Goal: Task Accomplishment & Management: Manage account settings

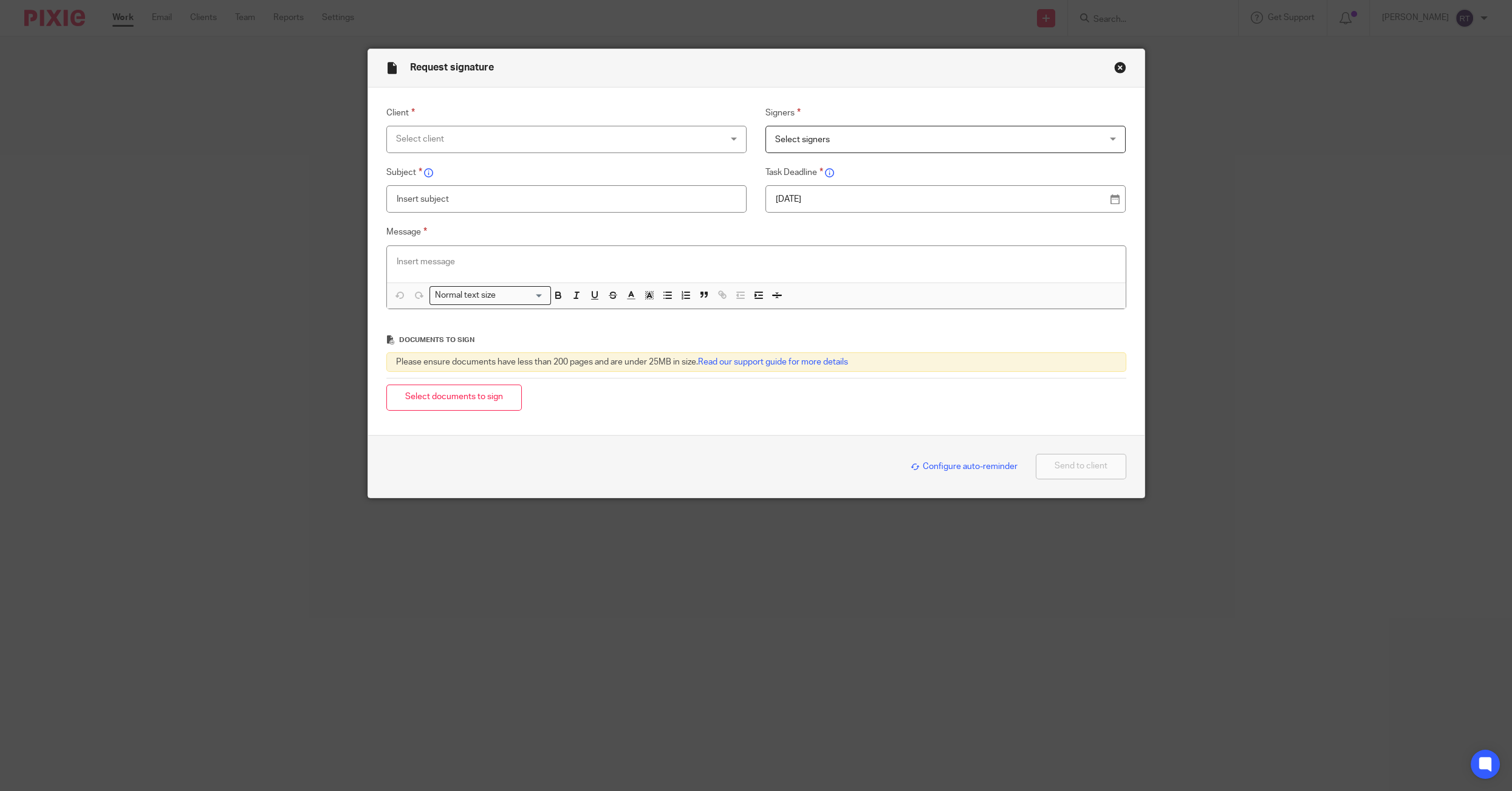
click at [1123, 65] on button "Close modal" at bounding box center [1120, 67] width 12 height 12
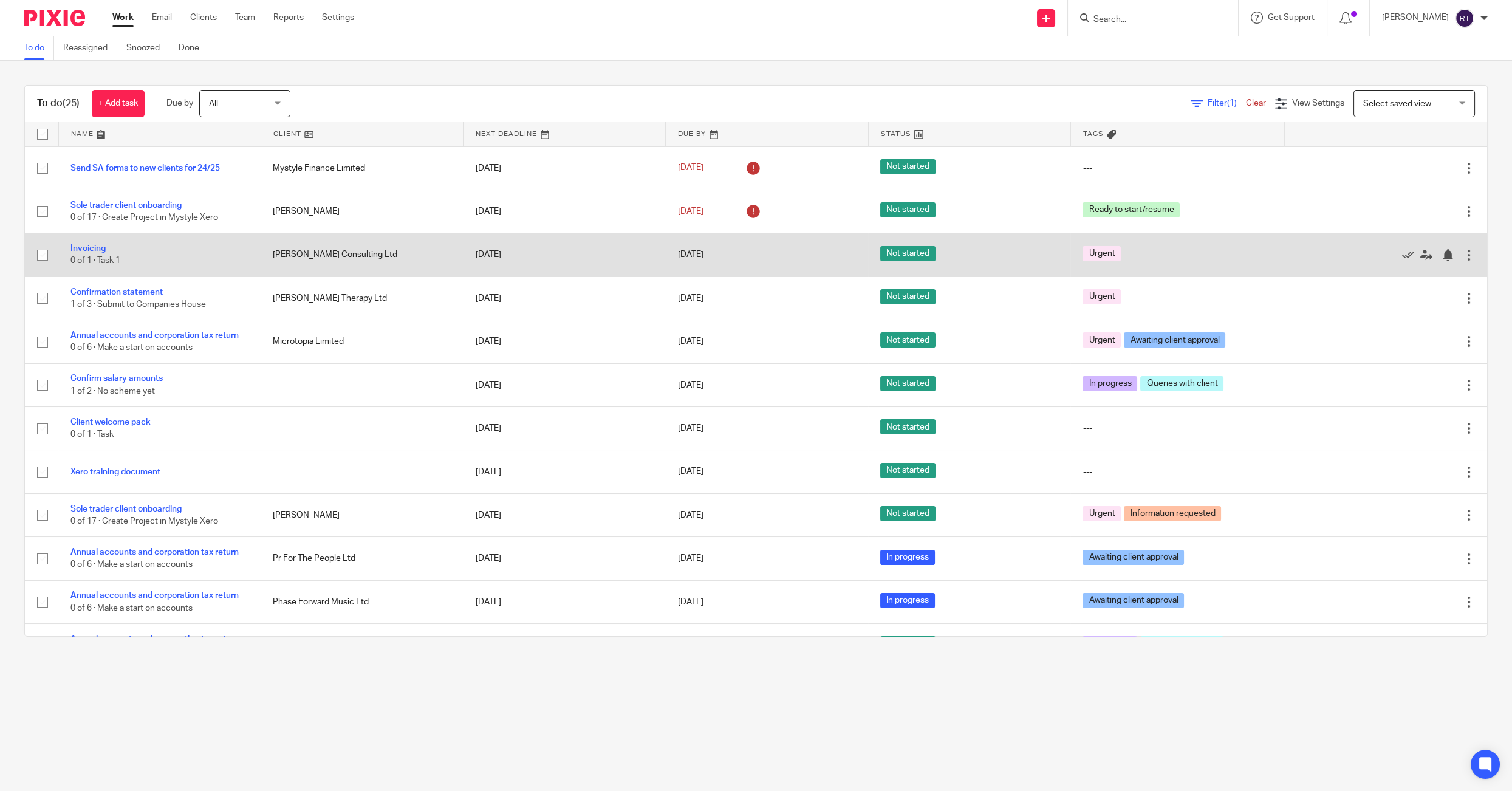
scroll to position [531, 0]
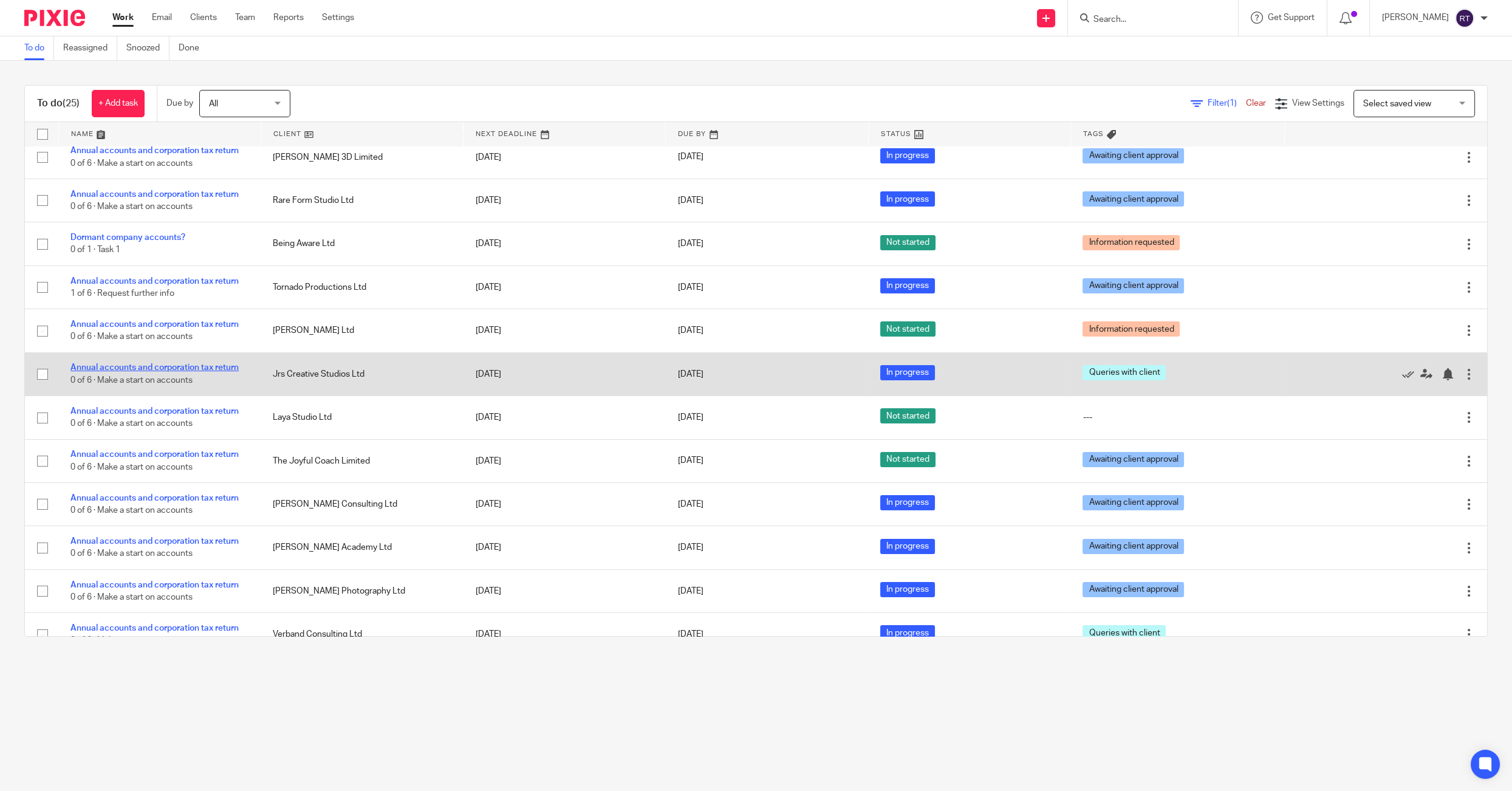
click at [145, 372] on link "Annual accounts and corporation tax return" at bounding box center [154, 368] width 168 height 9
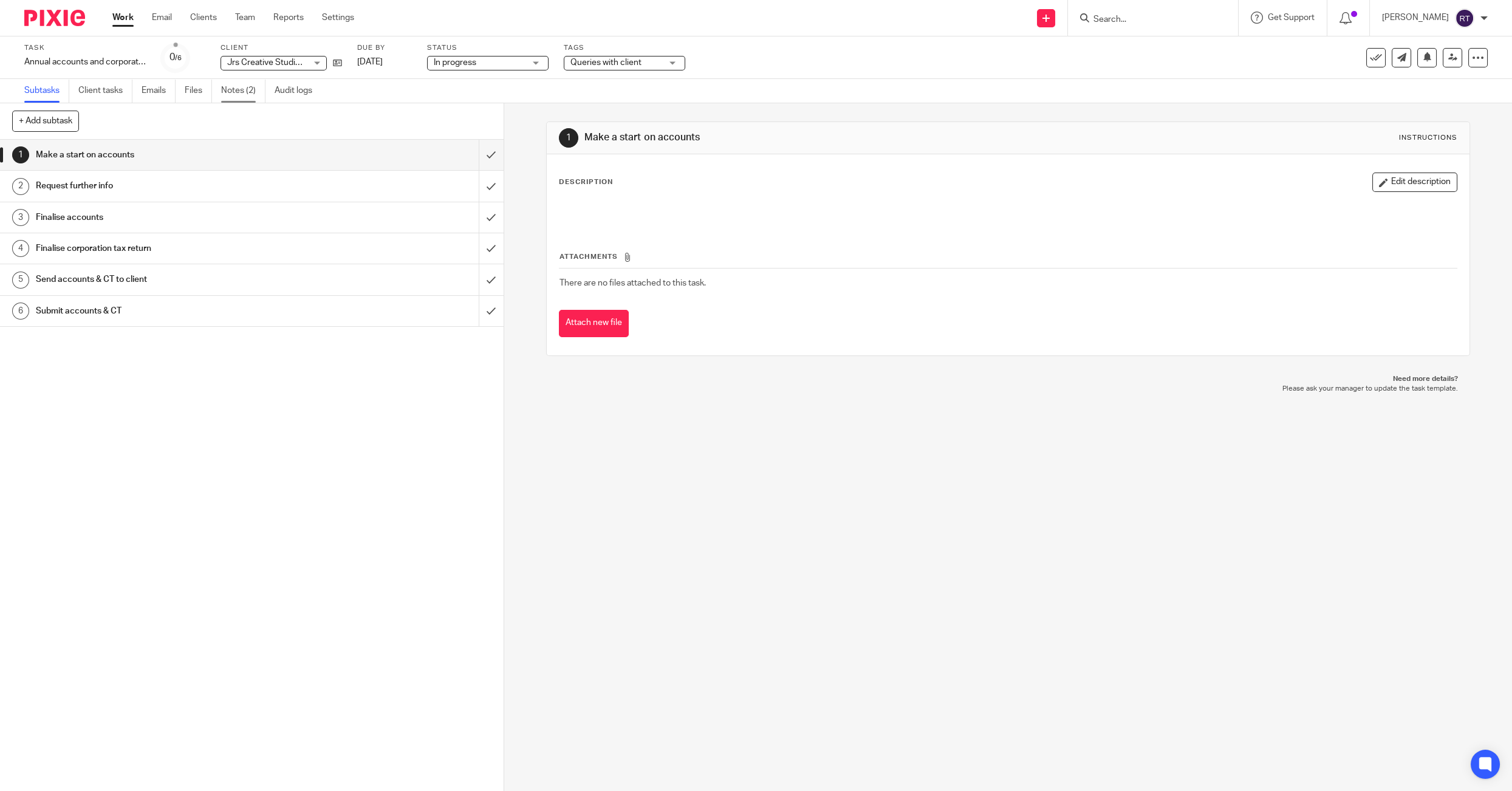
click at [246, 96] on link "Notes (2)" at bounding box center [243, 91] width 44 height 24
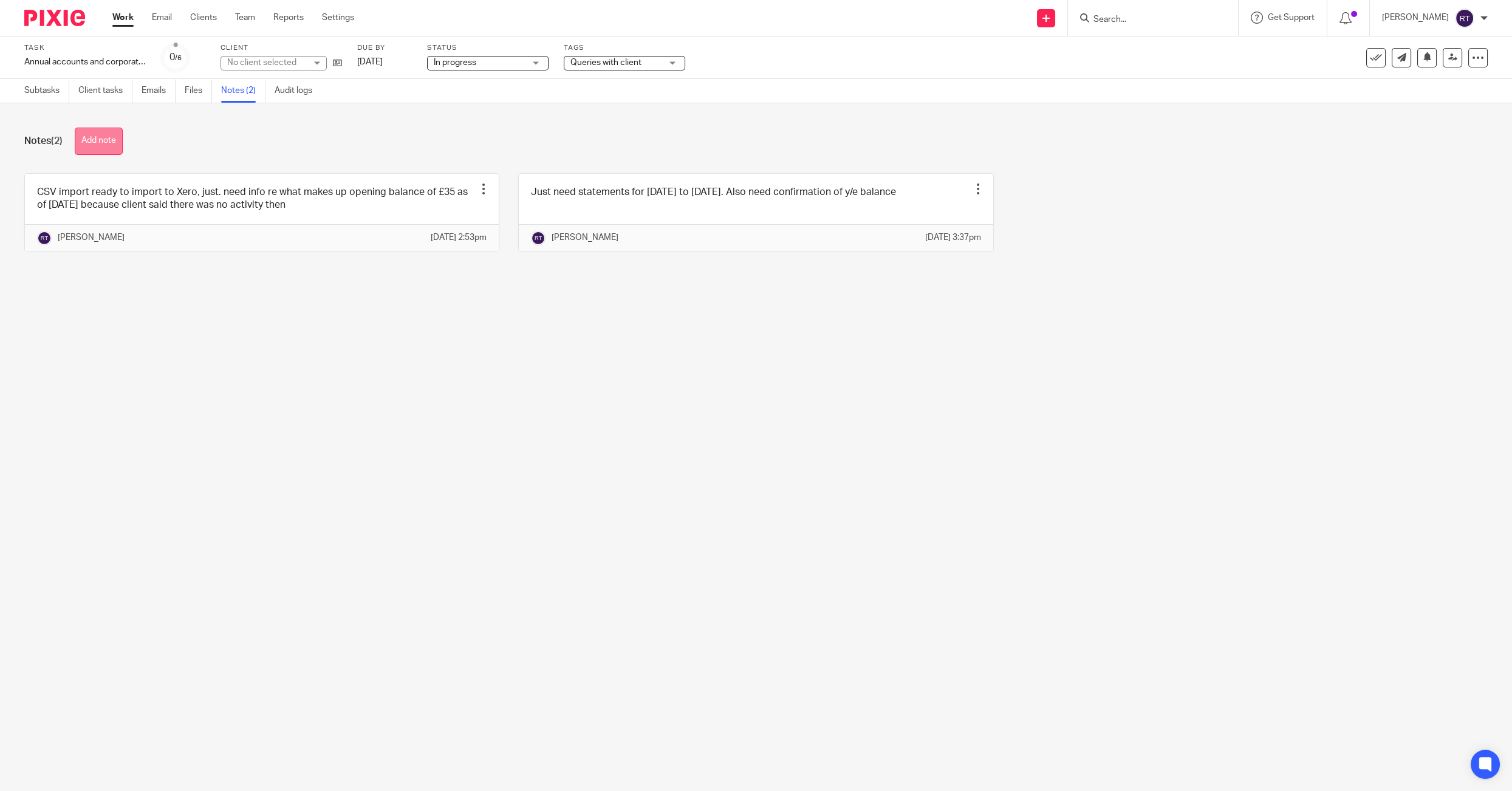
click at [83, 137] on button "Add note" at bounding box center [99, 141] width 48 height 28
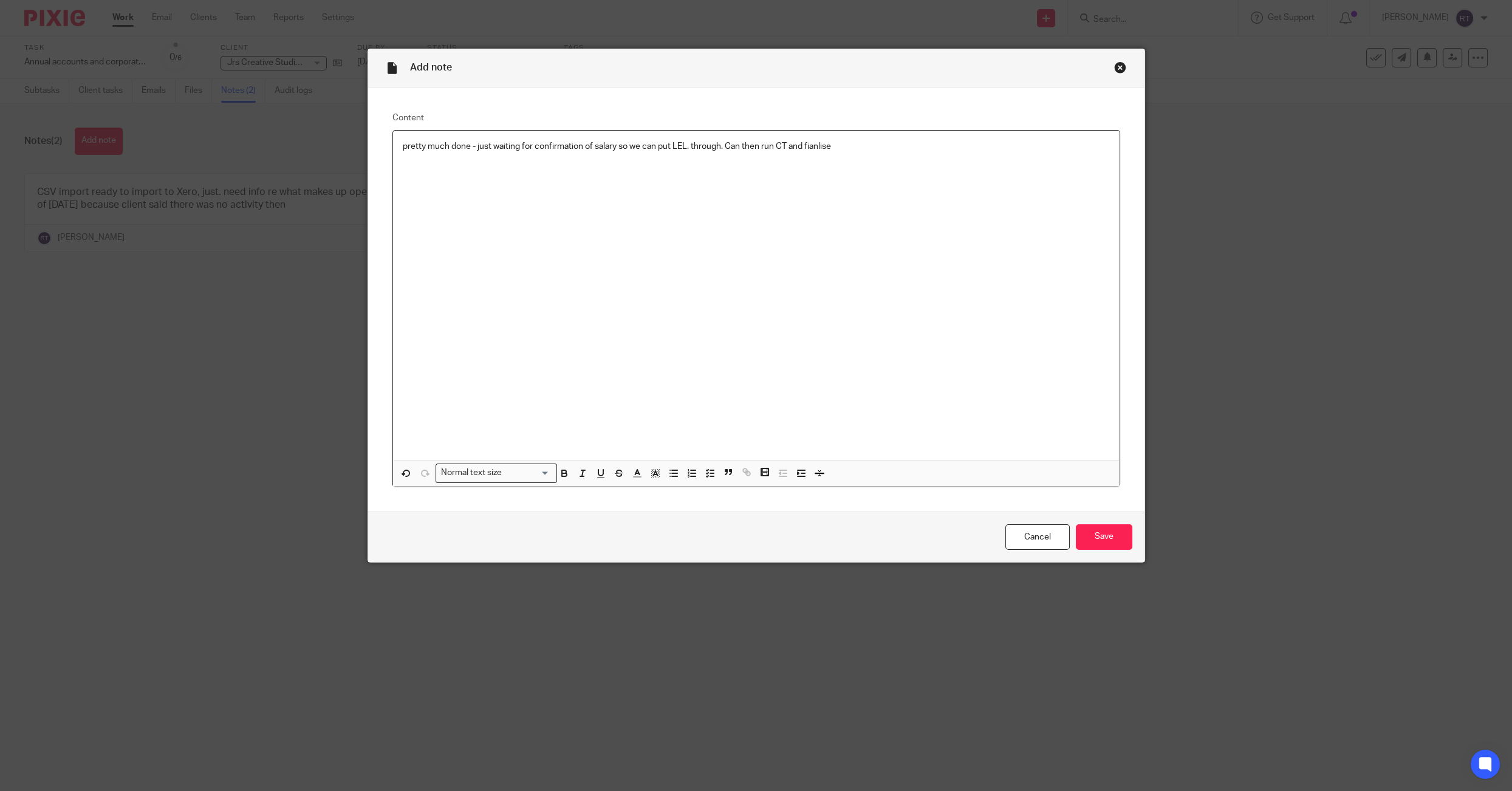
click at [818, 149] on p "pretty much done - just waiting for confirmation of salary so we can put LEL. t…" at bounding box center [756, 146] width 707 height 12
click at [821, 148] on p "pretty much done - just waiting for confirmation of salary so we can put LEL. t…" at bounding box center [756, 146] width 707 height 12
click at [818, 144] on p "pretty much done - just waiting for confirmation of salary so we can put LEL. t…" at bounding box center [756, 146] width 707 height 12
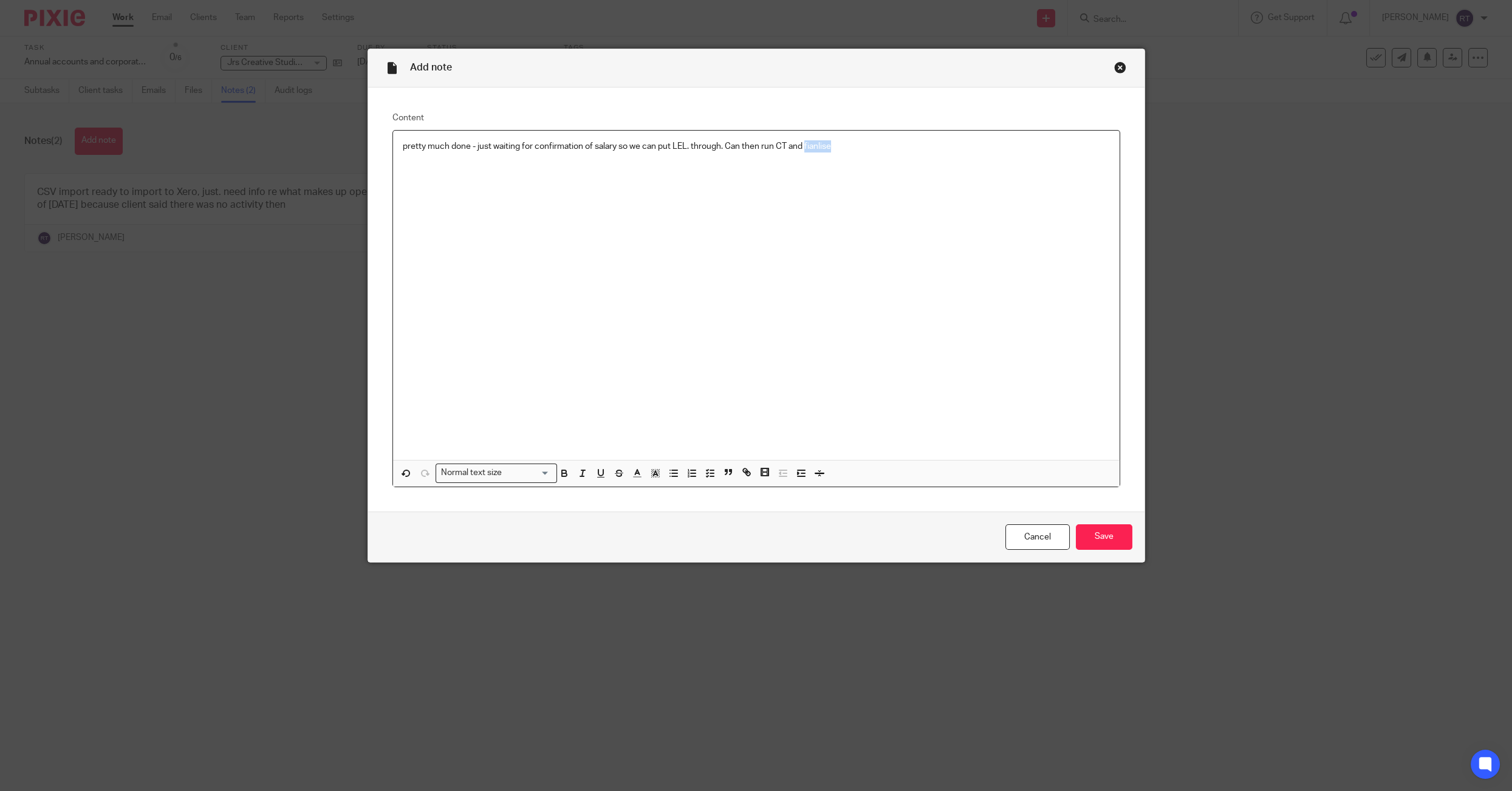
click at [818, 144] on p "pretty much done - just waiting for confirmation of salary so we can put LEL. t…" at bounding box center [756, 146] width 707 height 12
click at [1106, 534] on input "Save" at bounding box center [1104, 537] width 57 height 26
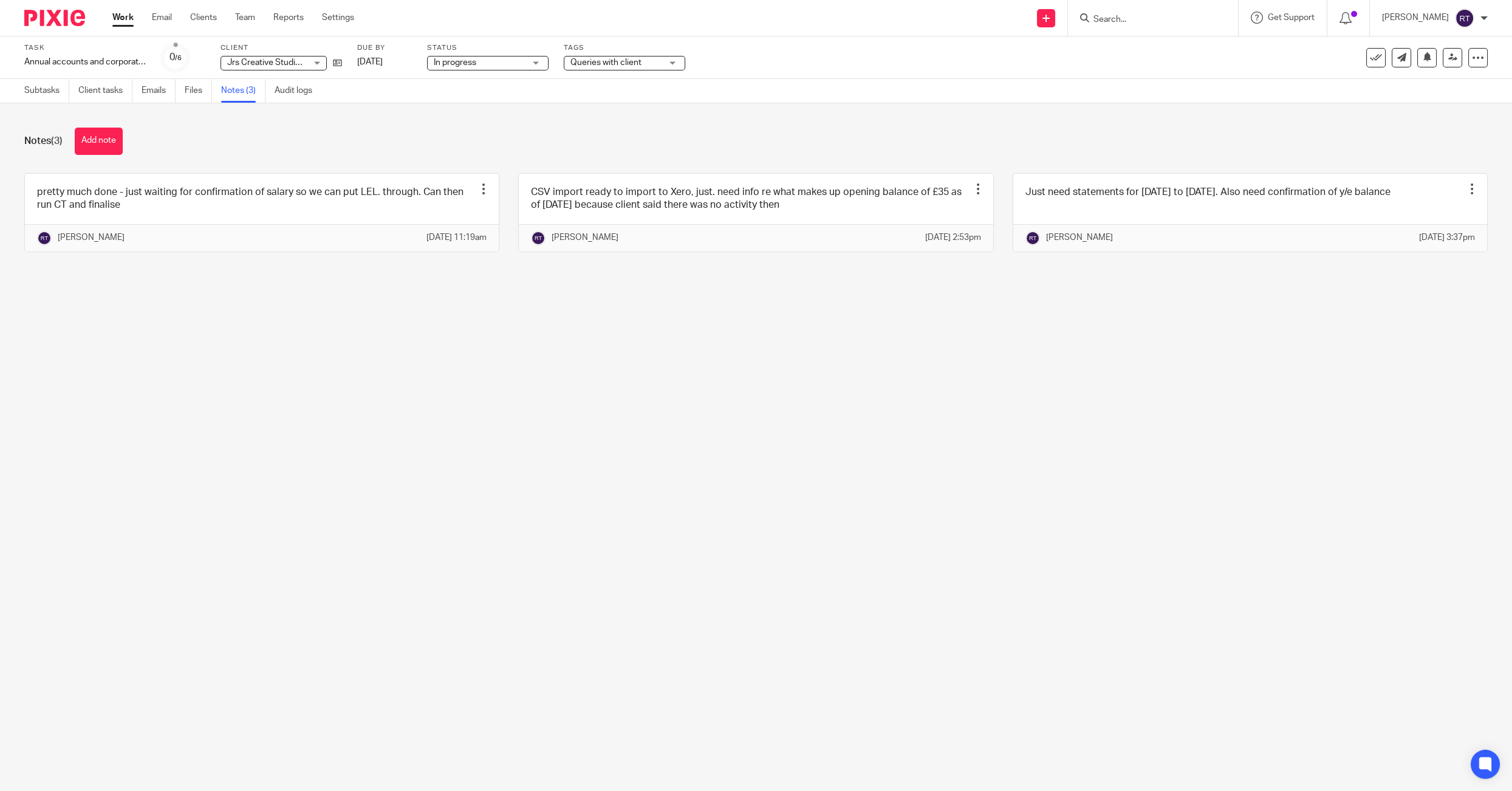
click at [115, 21] on link "Work" at bounding box center [122, 17] width 21 height 12
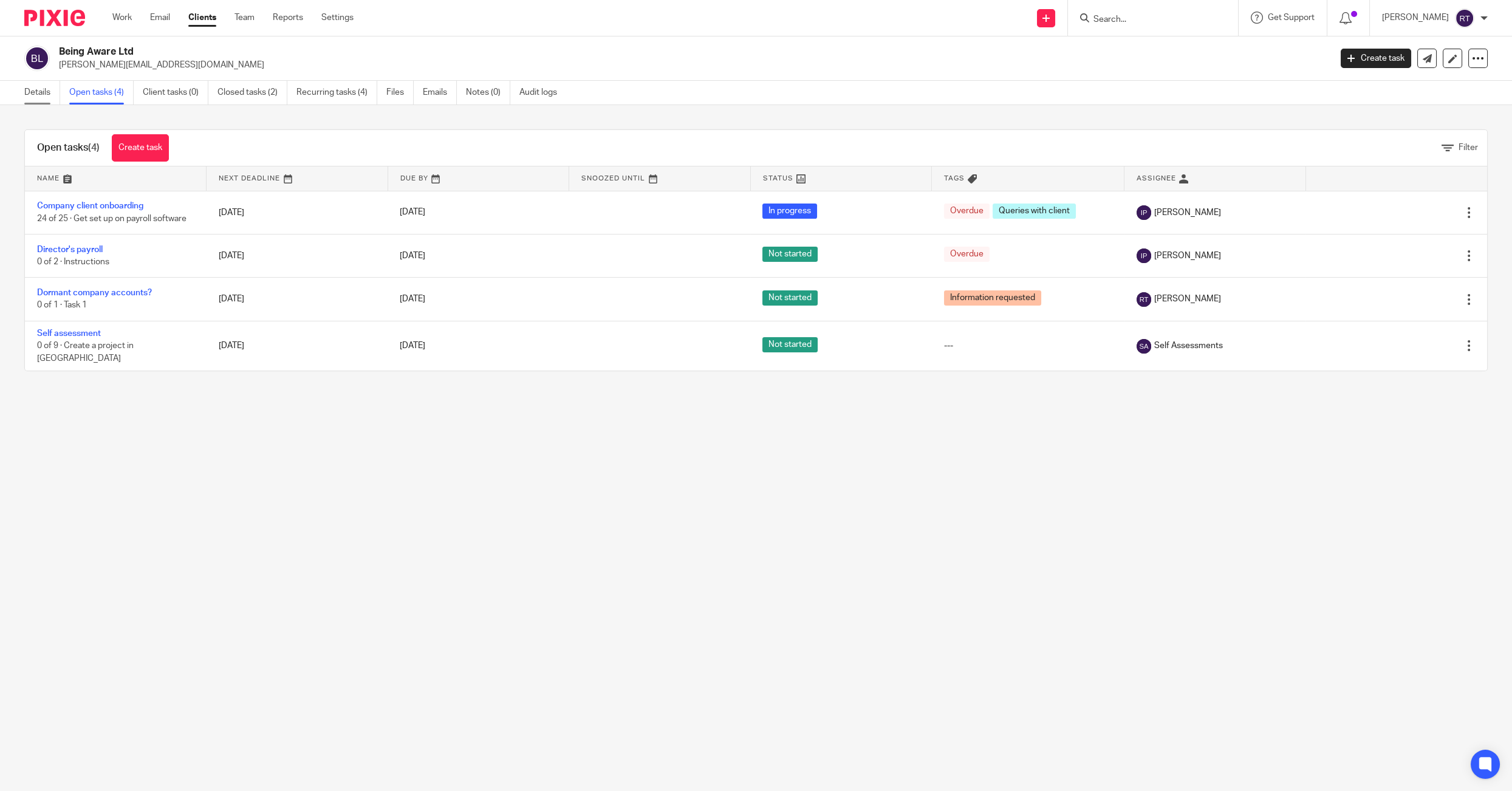
click at [25, 91] on link "Details" at bounding box center [42, 92] width 36 height 24
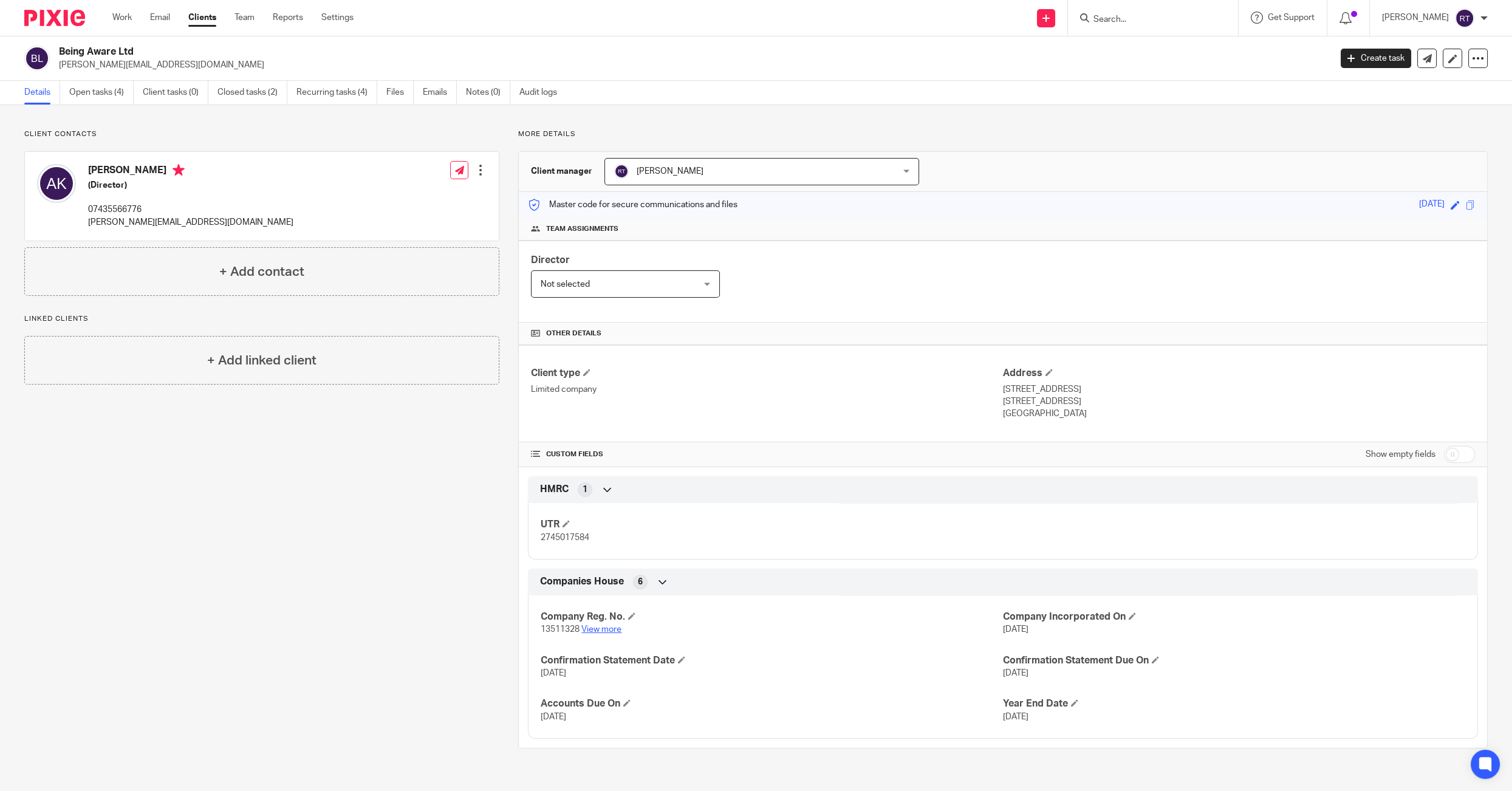
click at [605, 629] on link "View more" at bounding box center [601, 629] width 40 height 9
click at [108, 96] on link "Open tasks (4)" at bounding box center [101, 92] width 65 height 24
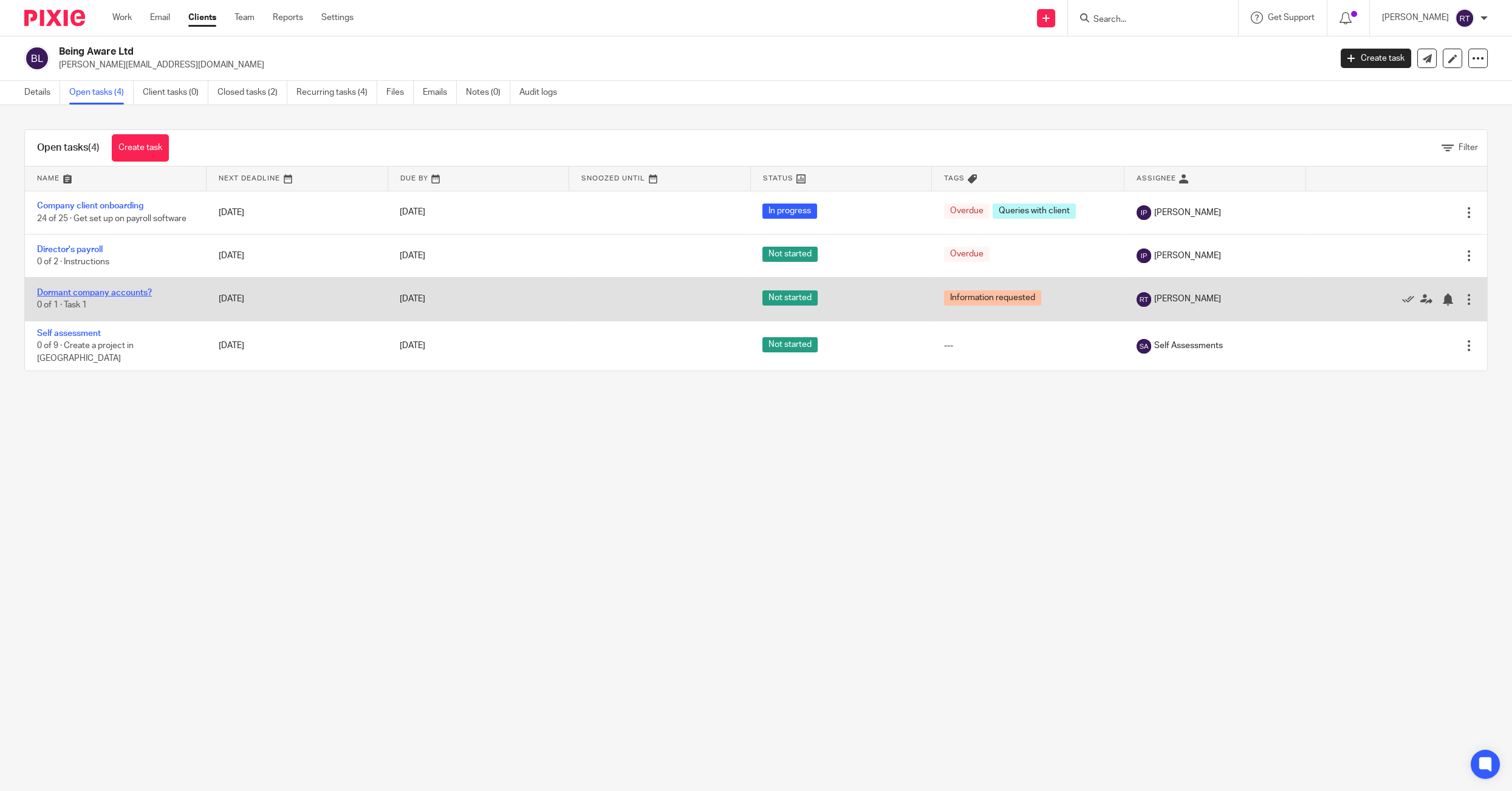
click at [83, 297] on link "Dormant company accounts?" at bounding box center [94, 293] width 115 height 9
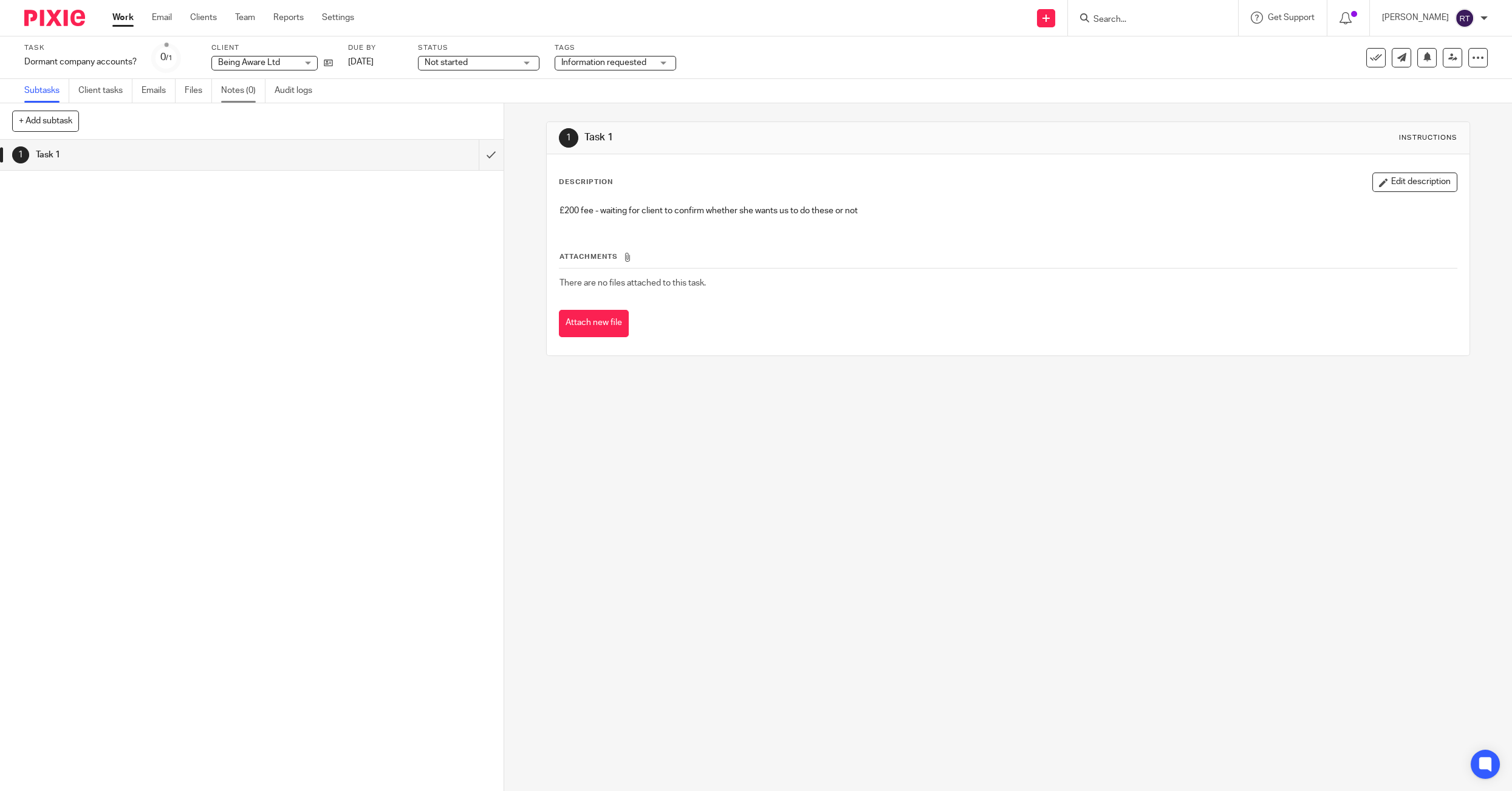
click at [228, 86] on link "Notes (0)" at bounding box center [243, 91] width 44 height 24
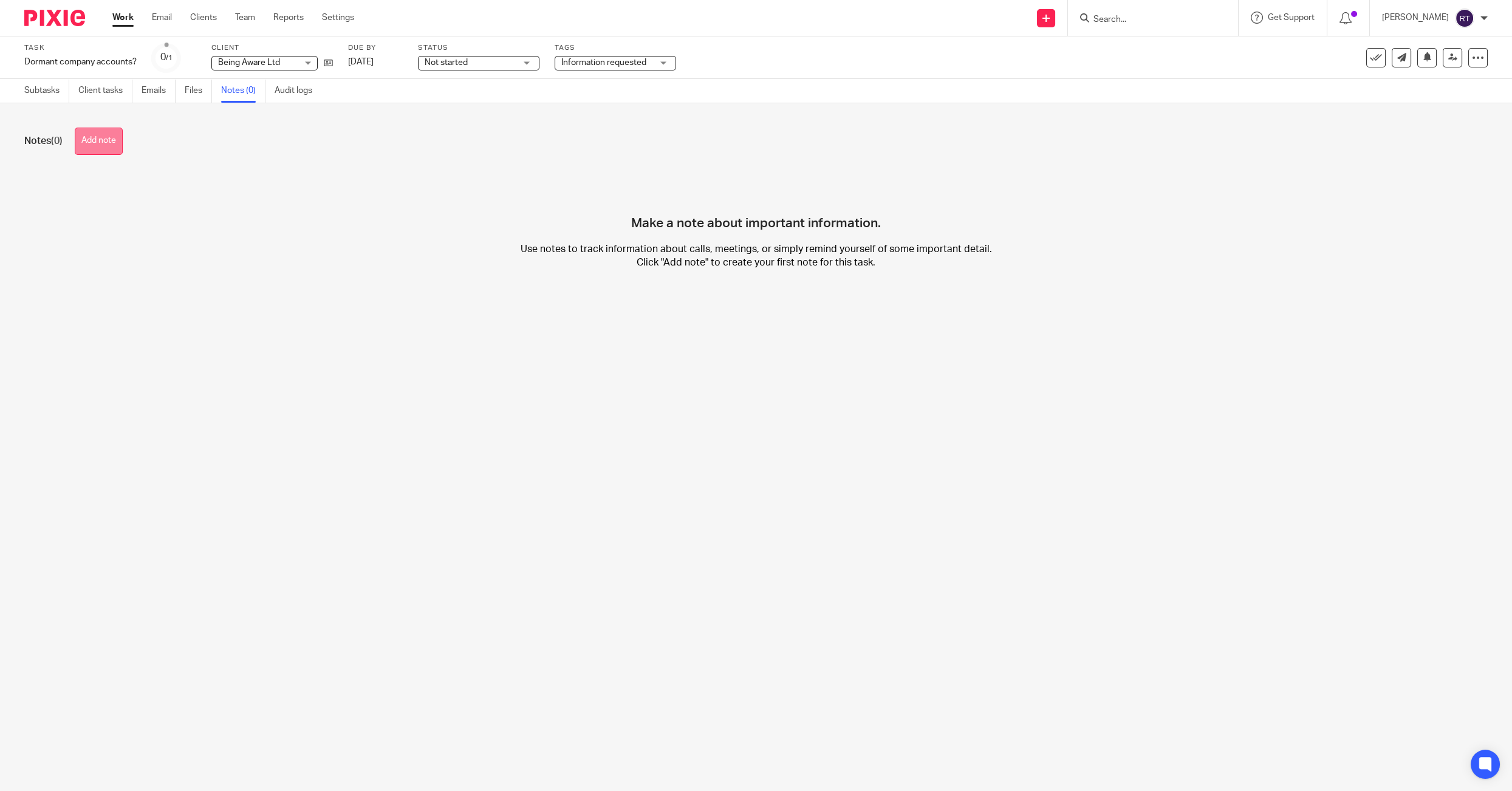
click at [118, 133] on button "Add note" at bounding box center [99, 141] width 48 height 28
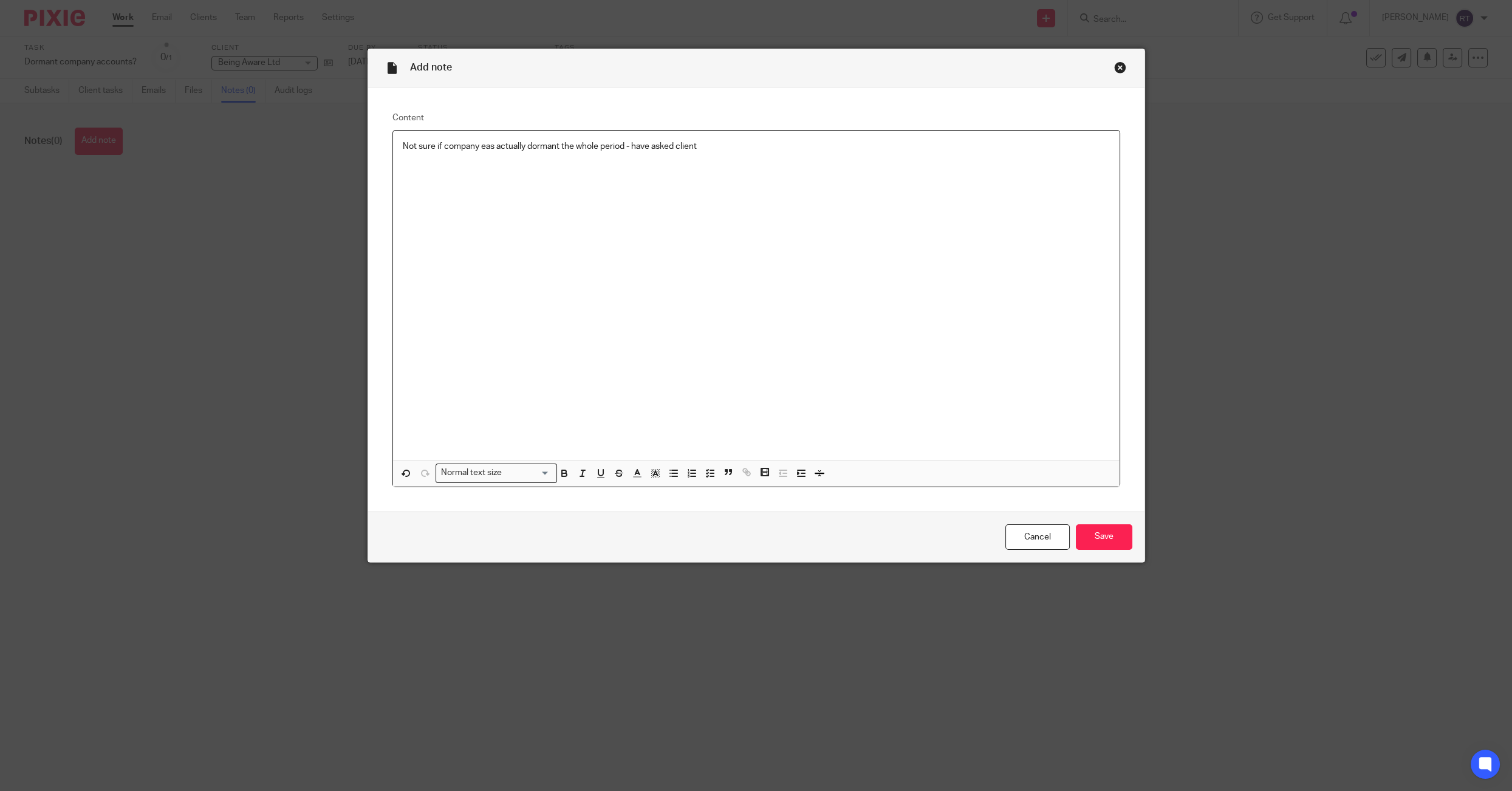
click at [486, 152] on p "Not sure if company eas actually dormant the whole period - have asked client" at bounding box center [756, 146] width 707 height 12
click at [1103, 550] on input "Save" at bounding box center [1104, 537] width 57 height 26
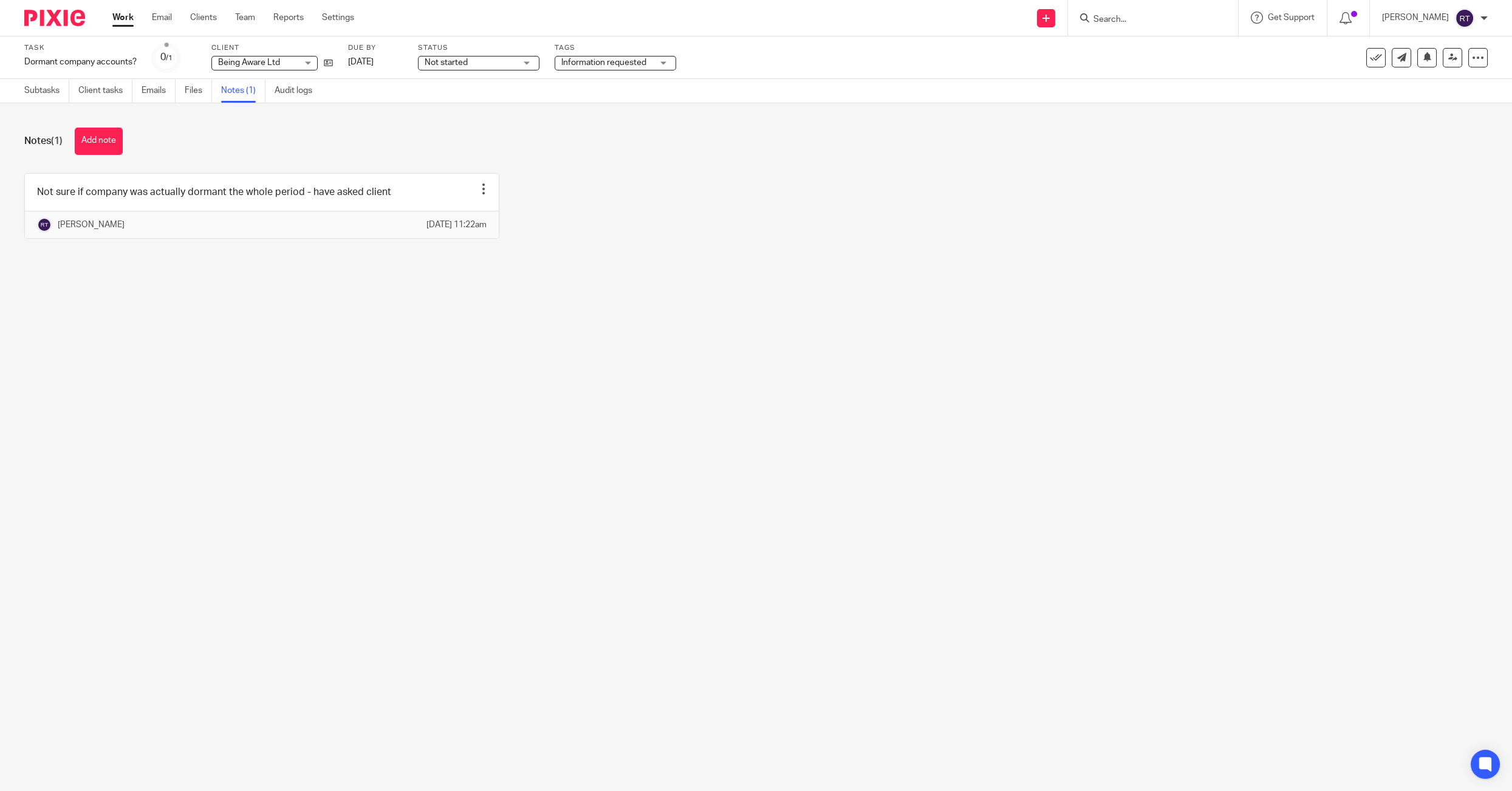
click at [111, 20] on div "Work Email Clients Team Reports Settings Work Email Clients Team Reports Settin…" at bounding box center [236, 17] width 272 height 36
click at [118, 15] on link "Work" at bounding box center [122, 17] width 21 height 12
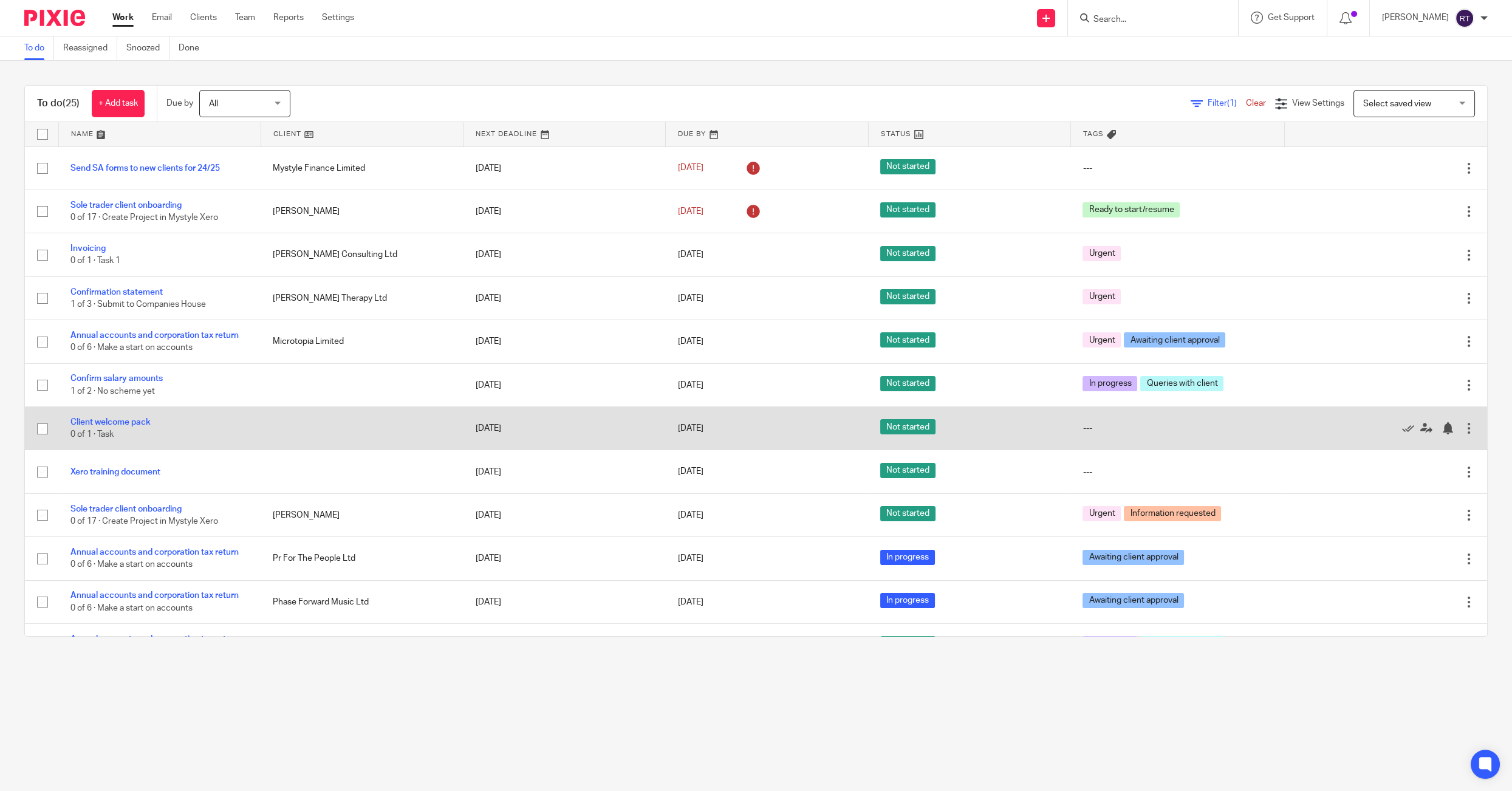
scroll to position [602, 0]
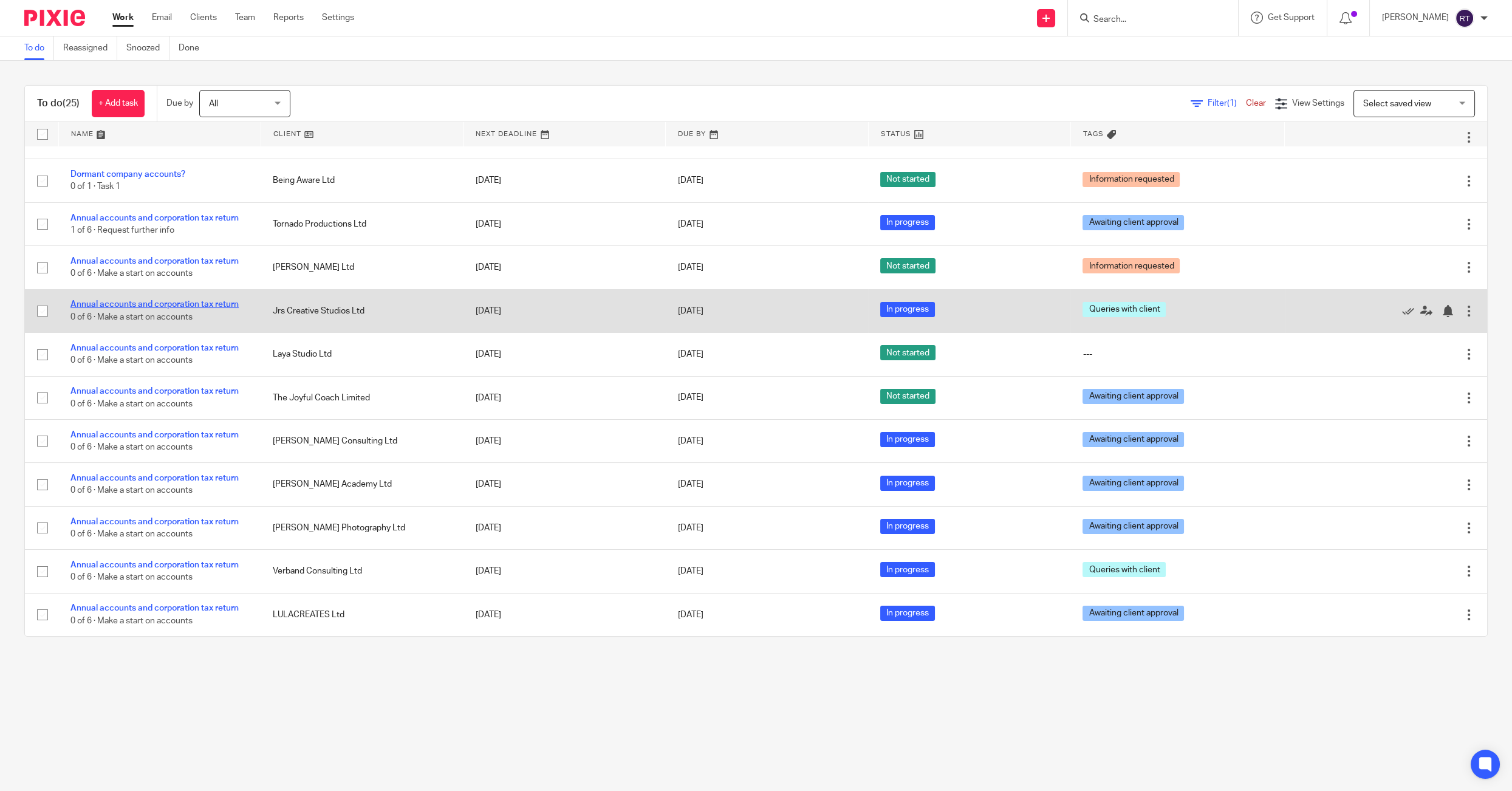
click at [161, 300] on link "Annual accounts and corporation tax return" at bounding box center [154, 305] width 168 height 9
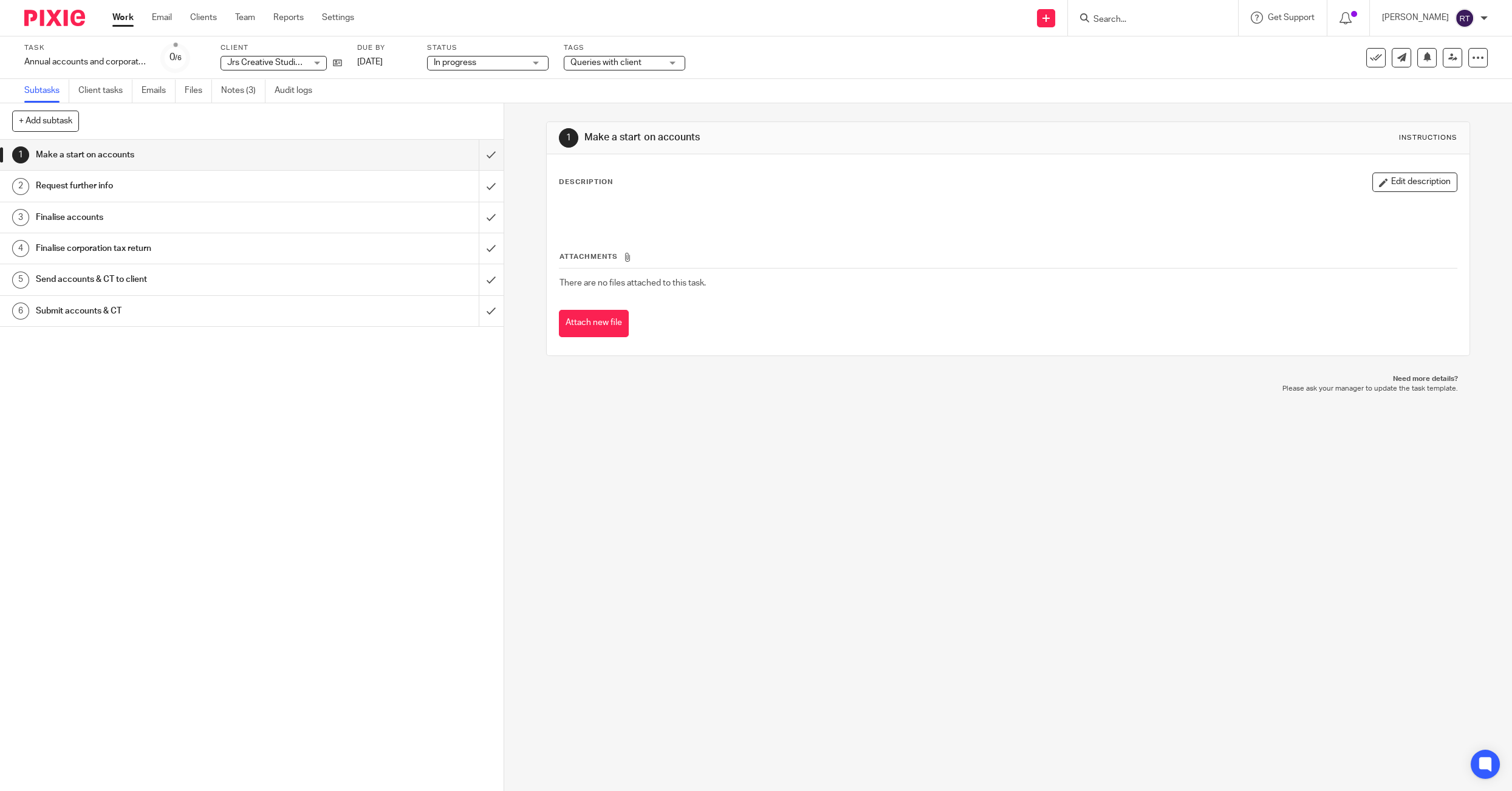
click at [343, 62] on div "Task Annual accounts and corporation tax return Save Annual accounts and corpor…" at bounding box center [634, 57] width 1220 height 29
click at [339, 61] on icon at bounding box center [337, 62] width 9 height 9
click at [601, 65] on span "Queries with client" at bounding box center [606, 62] width 71 height 9
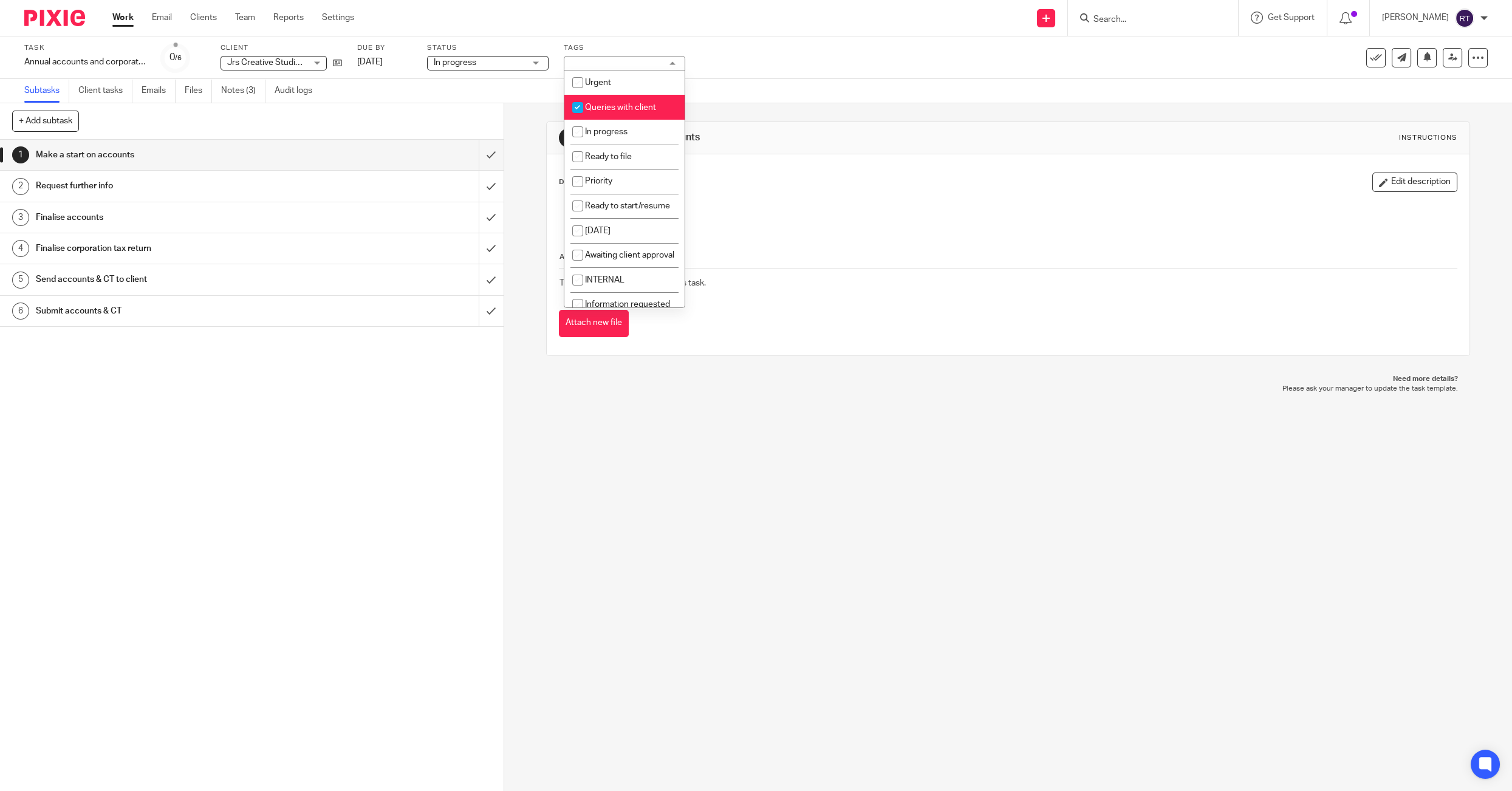
click at [613, 114] on li "Queries with client" at bounding box center [624, 107] width 120 height 25
checkbox input "false"
click at [619, 260] on span "Awaiting client approval" at bounding box center [629, 255] width 89 height 9
checkbox input "true"
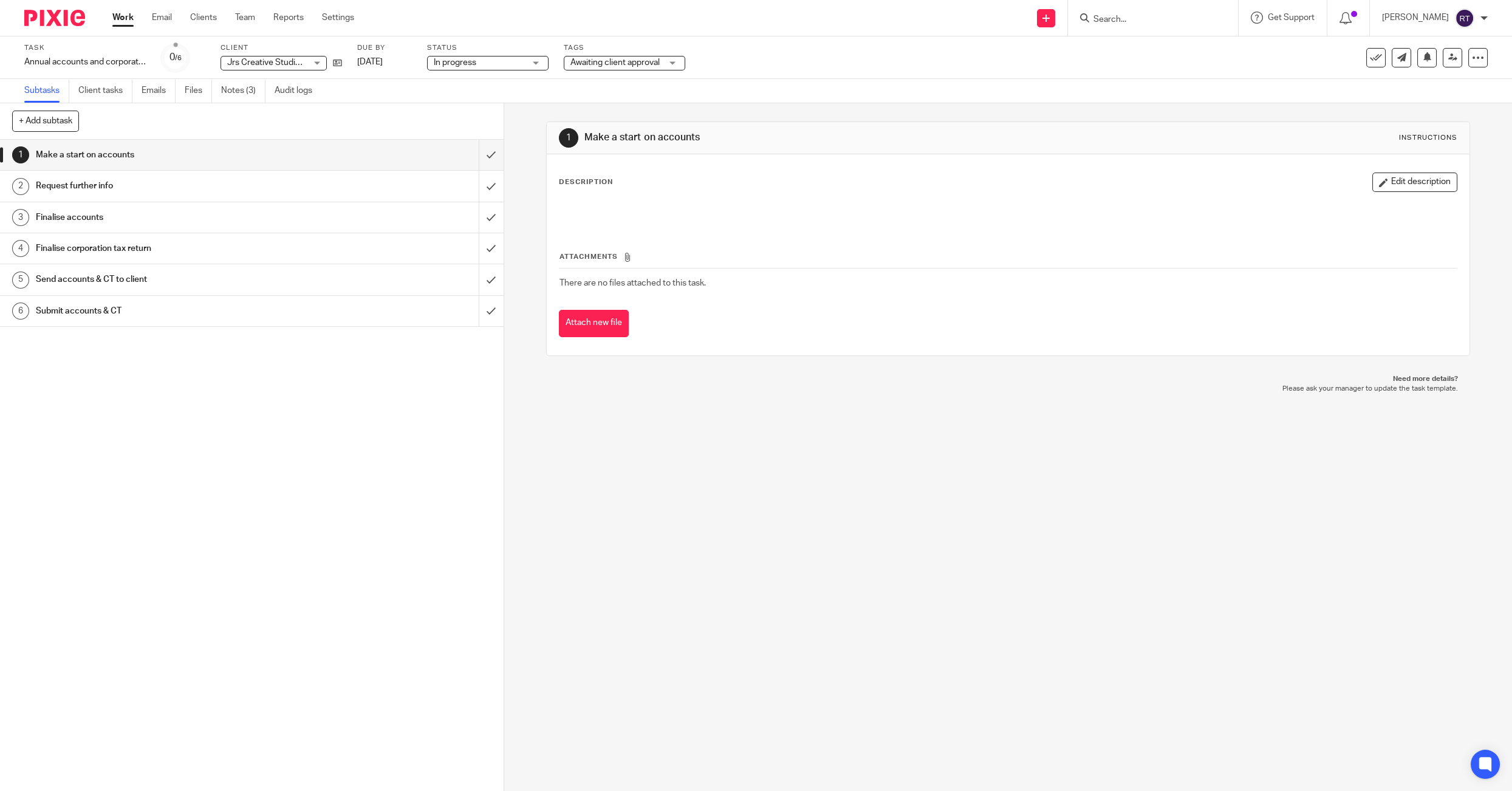
click at [124, 17] on link "Work" at bounding box center [122, 17] width 21 height 12
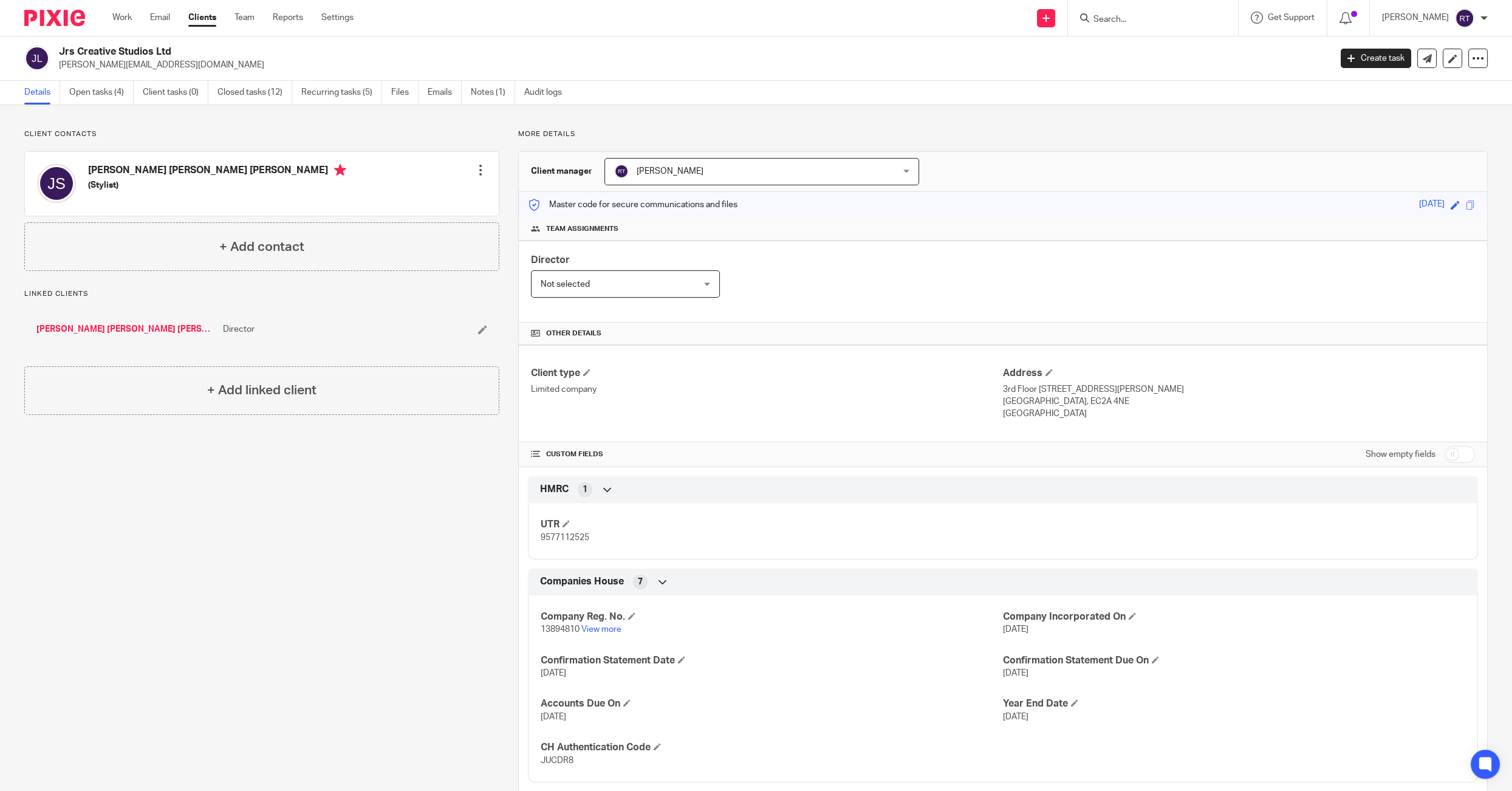
scroll to position [22, 0]
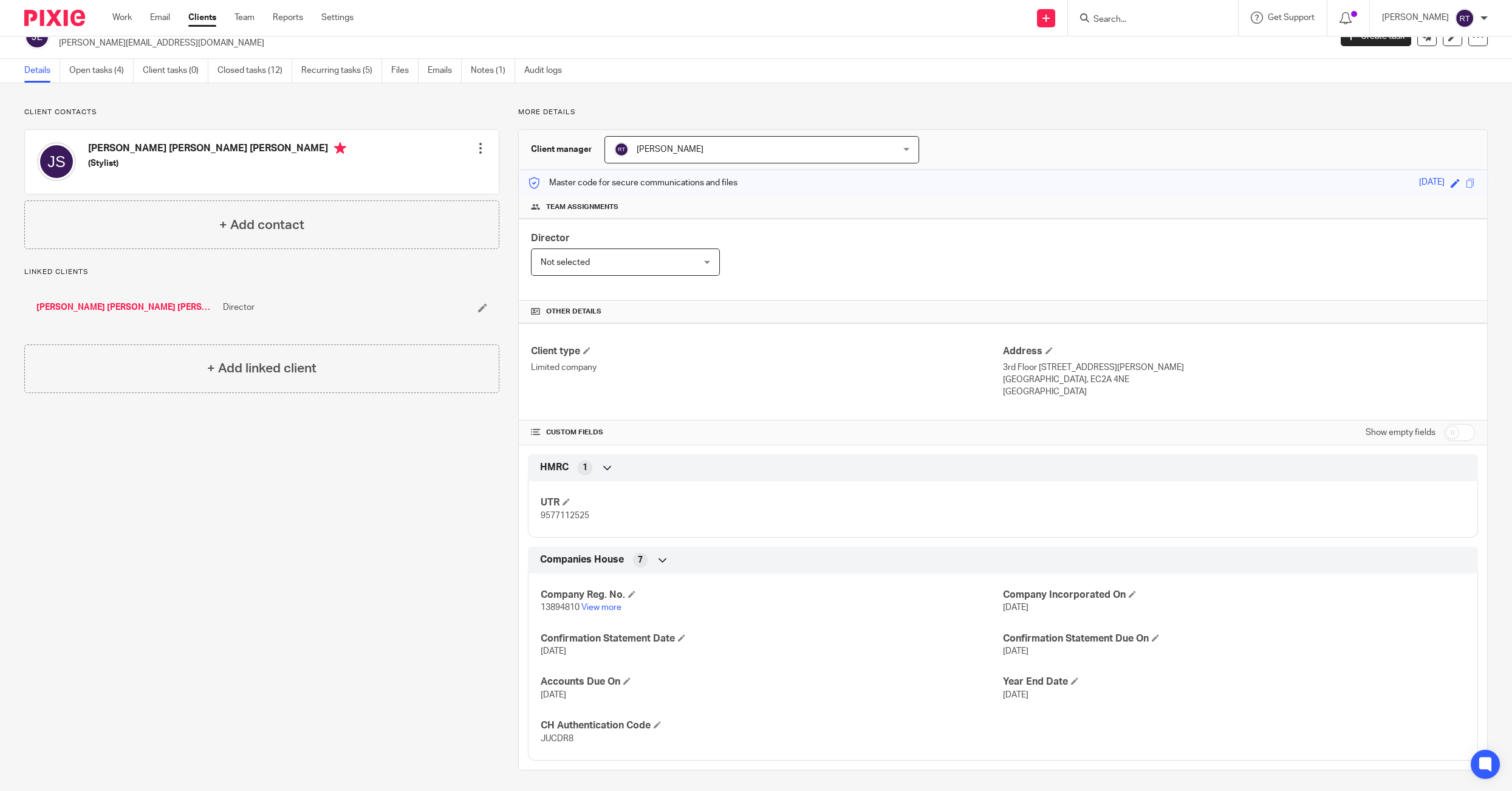
click at [556, 610] on p "13894810 View more" at bounding box center [772, 608] width 462 height 12
click at [555, 604] on span "13894810" at bounding box center [560, 608] width 39 height 9
copy span "13894810"
click at [563, 523] on div "UTR 9577112525" at bounding box center [1002, 505] width 950 height 65
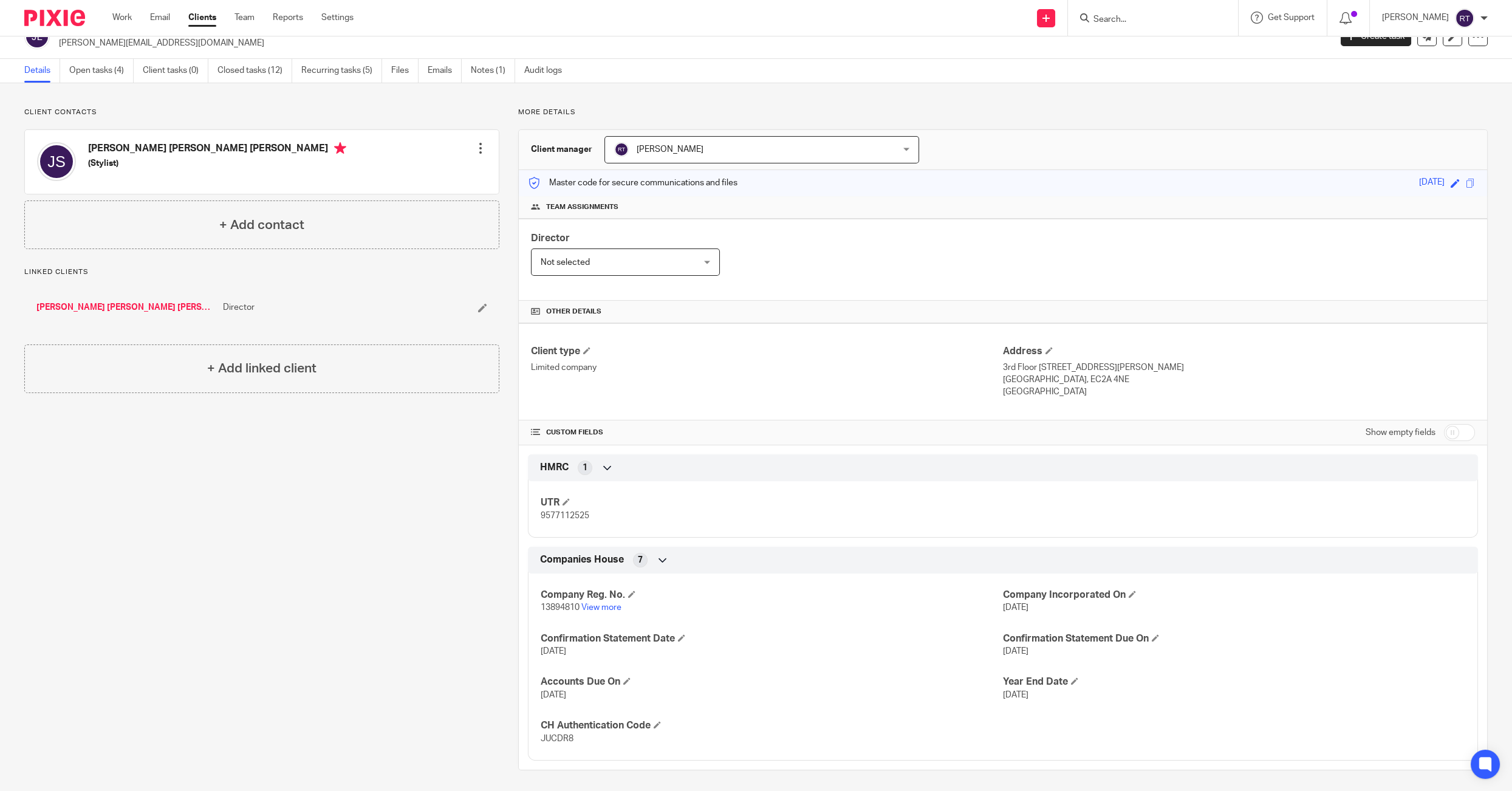
click at [563, 515] on span "9577112525" at bounding box center [565, 516] width 49 height 9
copy span "9577112525"
click at [114, 302] on link "[PERSON_NAME] [PERSON_NAME] [PERSON_NAME]" at bounding box center [126, 307] width 180 height 12
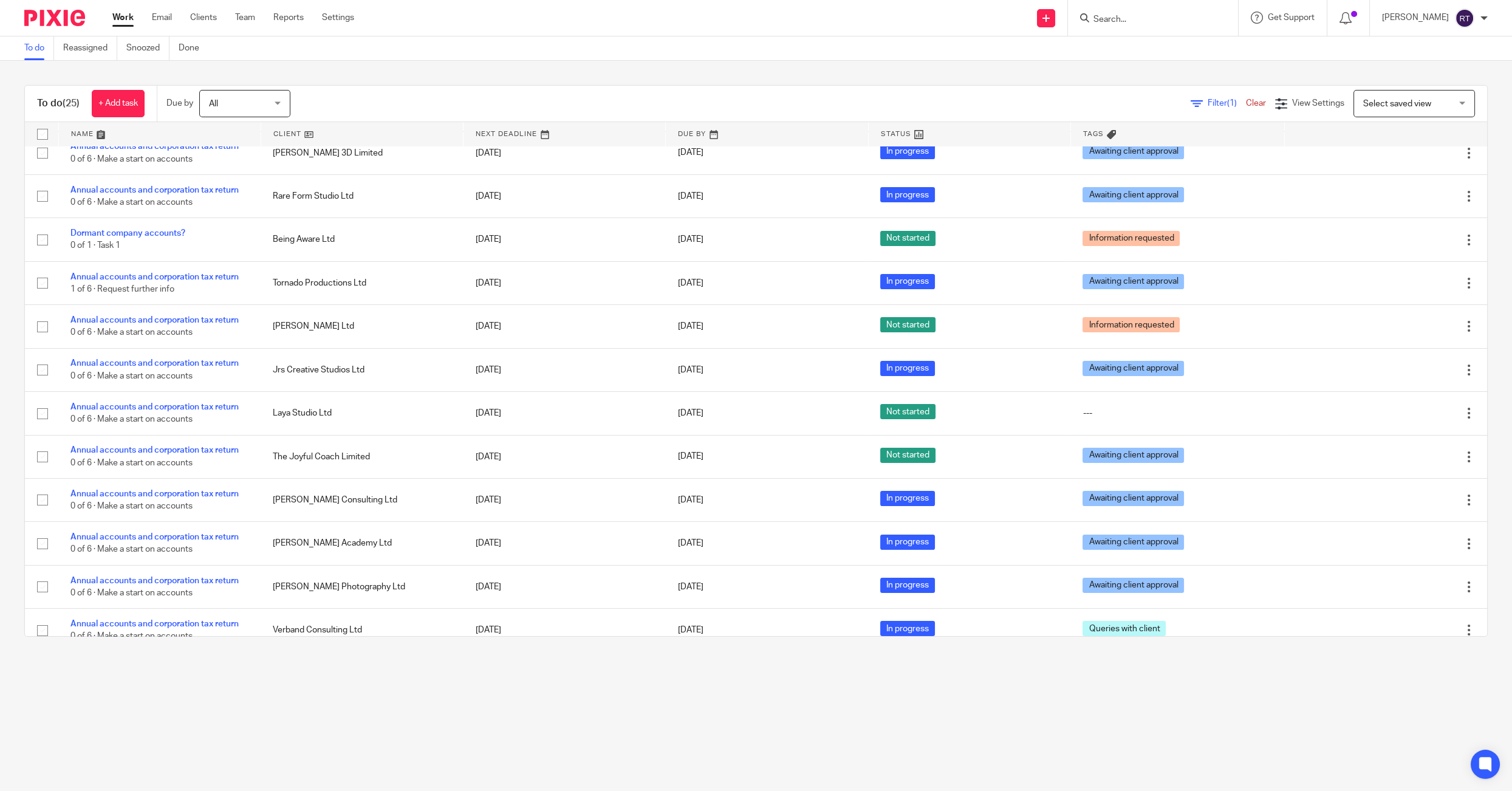
scroll to position [523, 0]
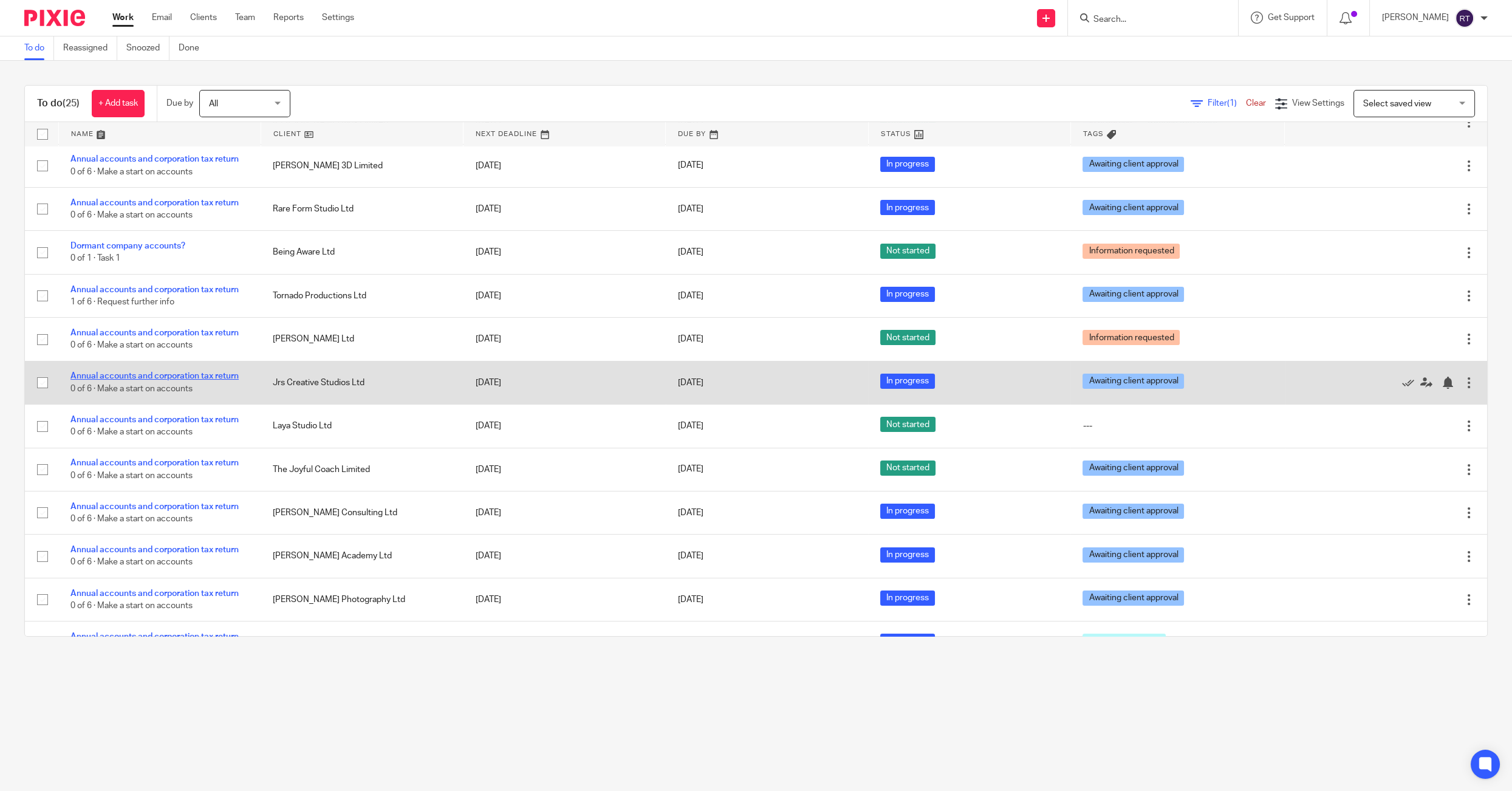
click at [122, 381] on link "Annual accounts and corporation tax return" at bounding box center [154, 376] width 168 height 9
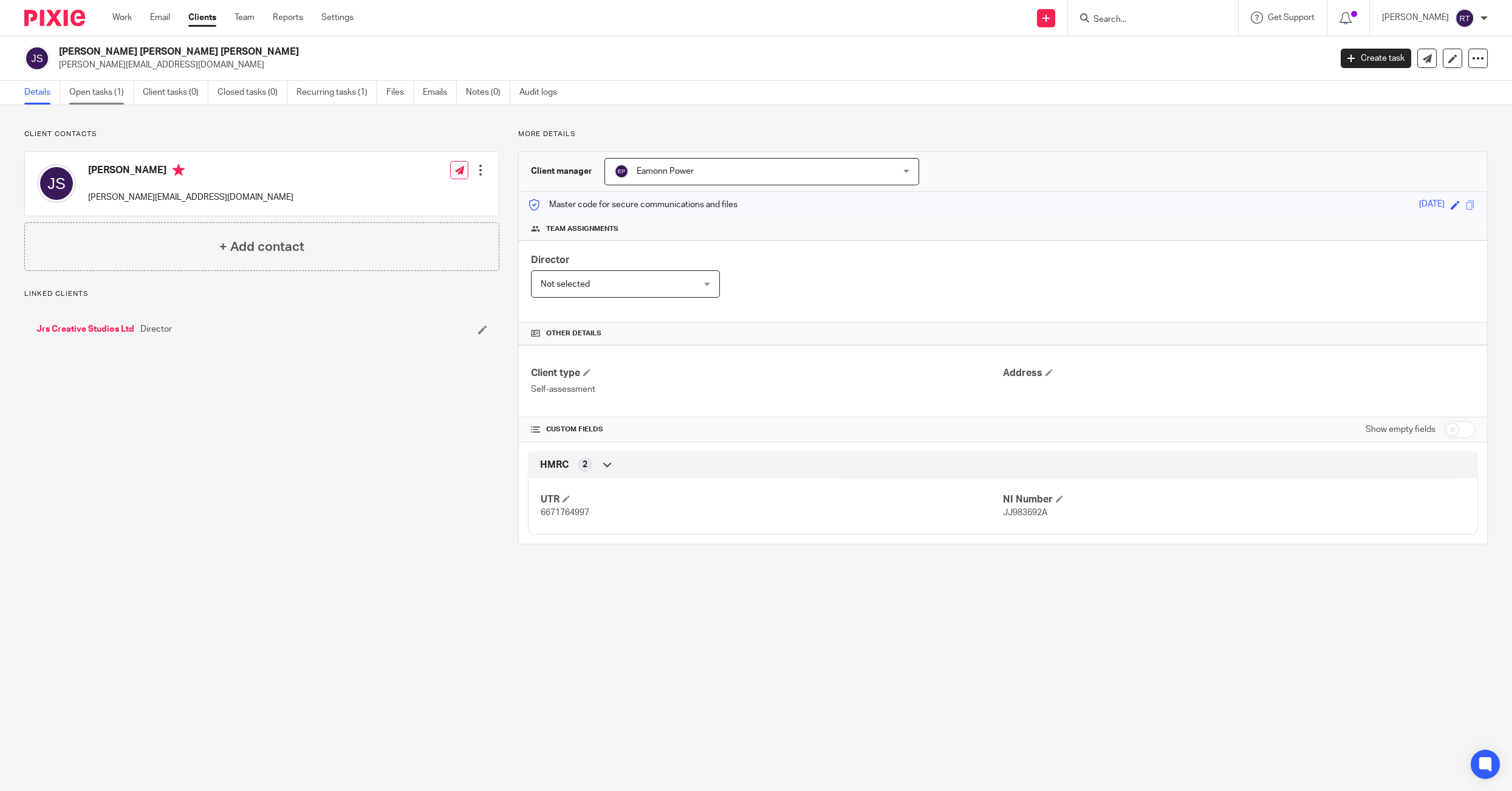
click at [106, 92] on link "Open tasks (1)" at bounding box center [101, 92] width 65 height 24
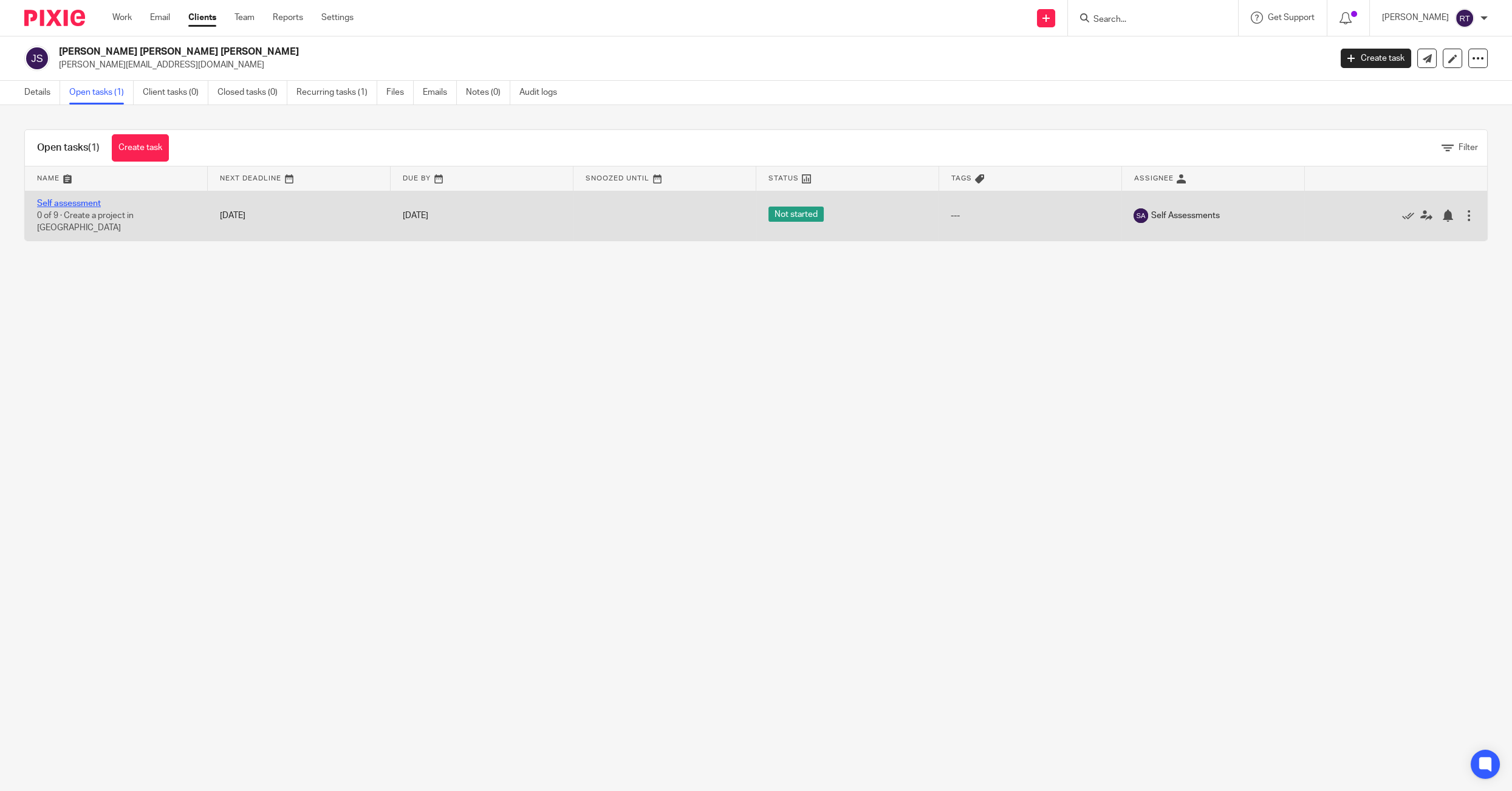
click at [80, 207] on link "Self assessment" at bounding box center [69, 204] width 64 height 9
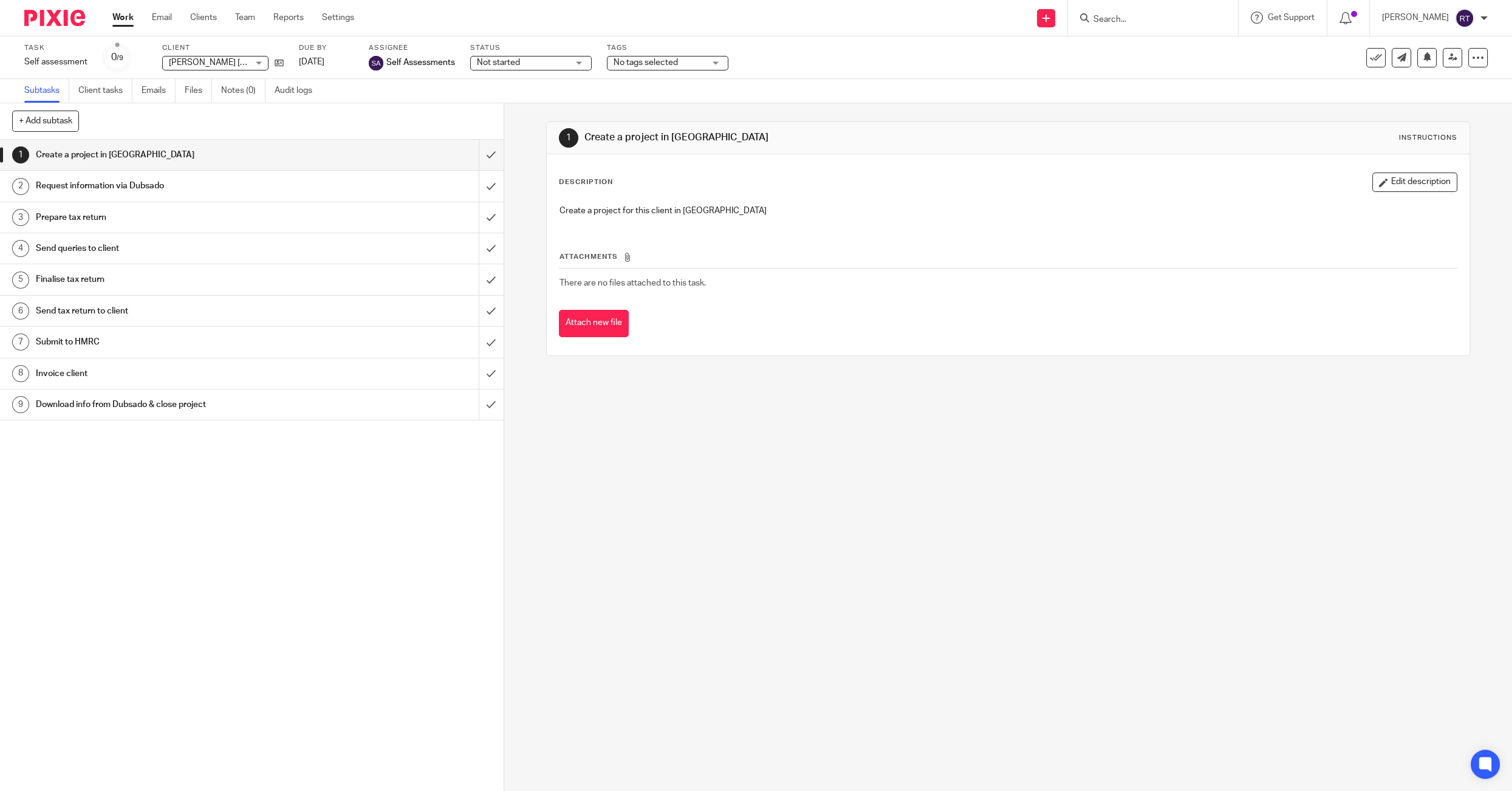
click at [649, 62] on span "No tags selected" at bounding box center [645, 62] width 65 height 9
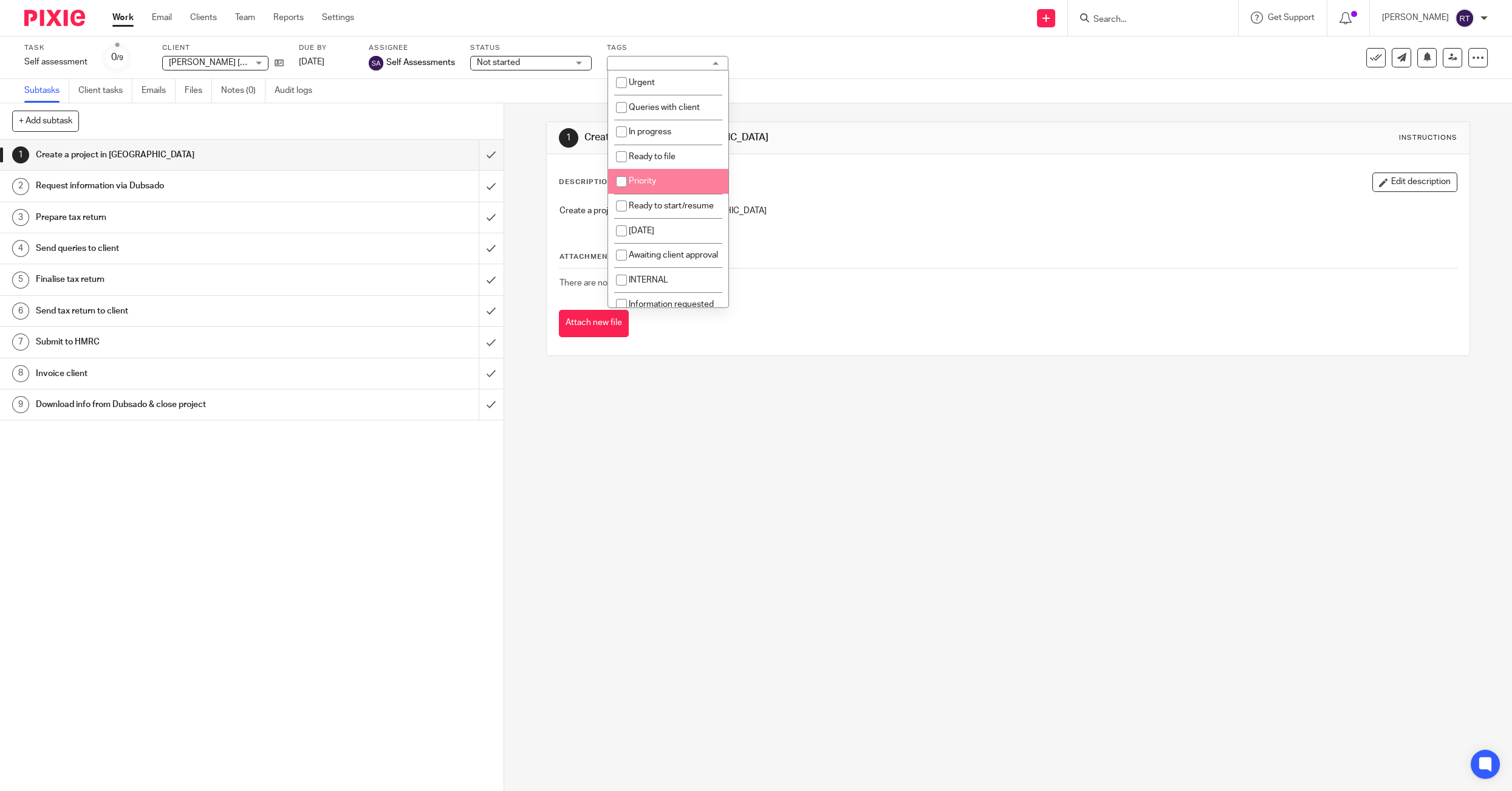
scroll to position [27, 0]
click at [667, 183] on span "Ready to start/resume" at bounding box center [670, 179] width 85 height 9
checkbox input "true"
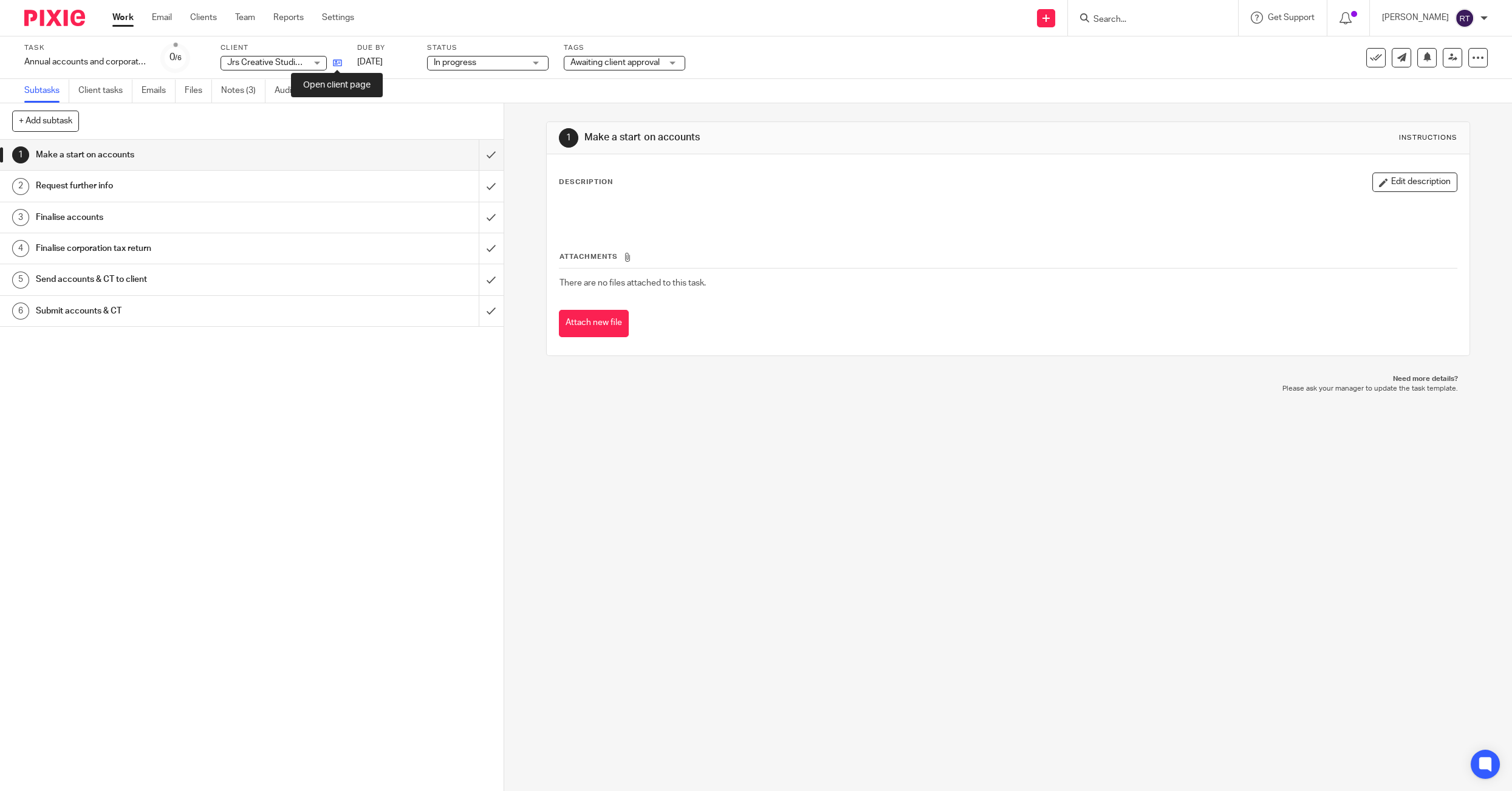
click at [333, 64] on icon at bounding box center [337, 62] width 9 height 9
click at [117, 17] on link "Work" at bounding box center [122, 17] width 21 height 12
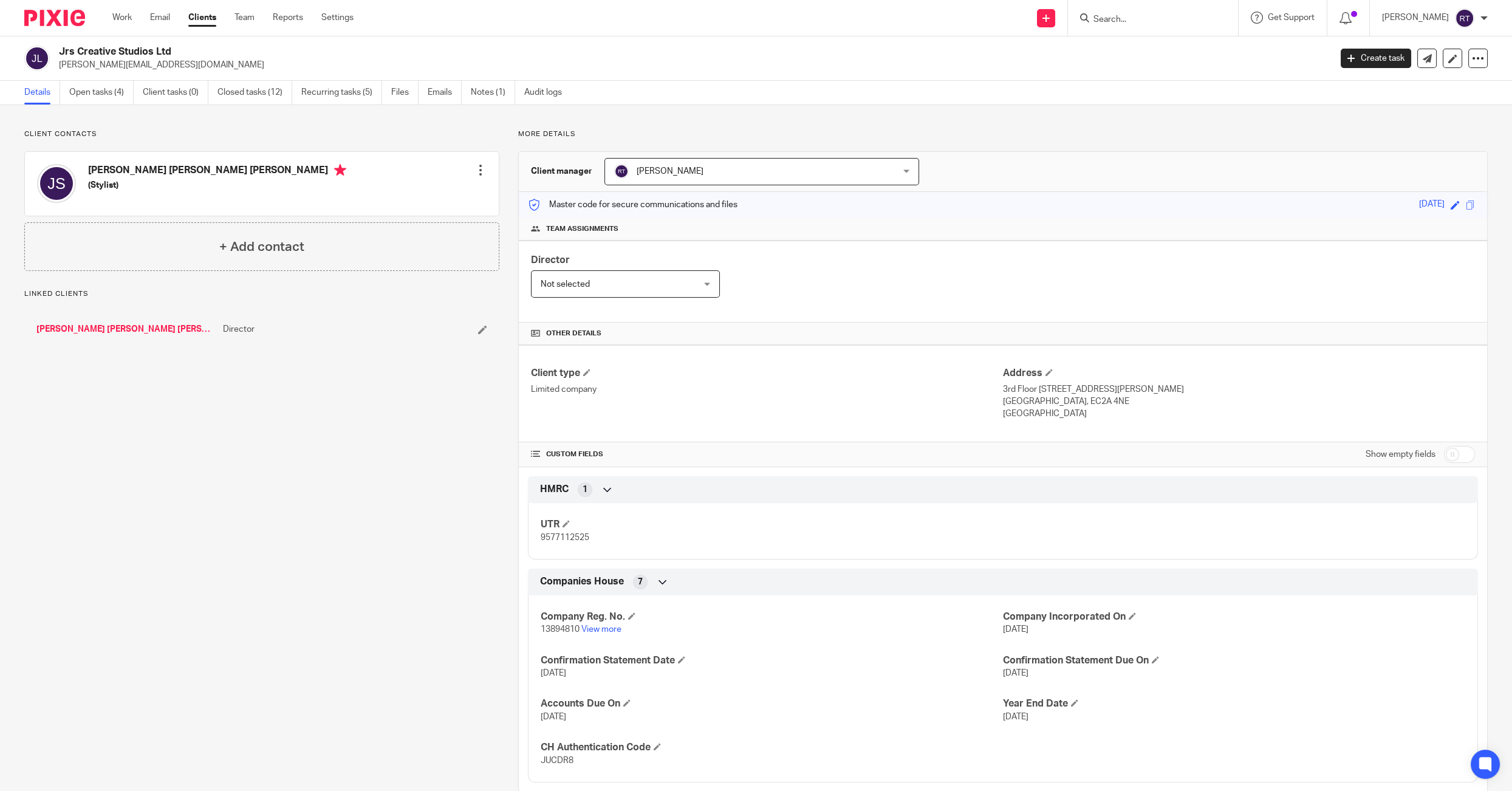
scroll to position [22, 0]
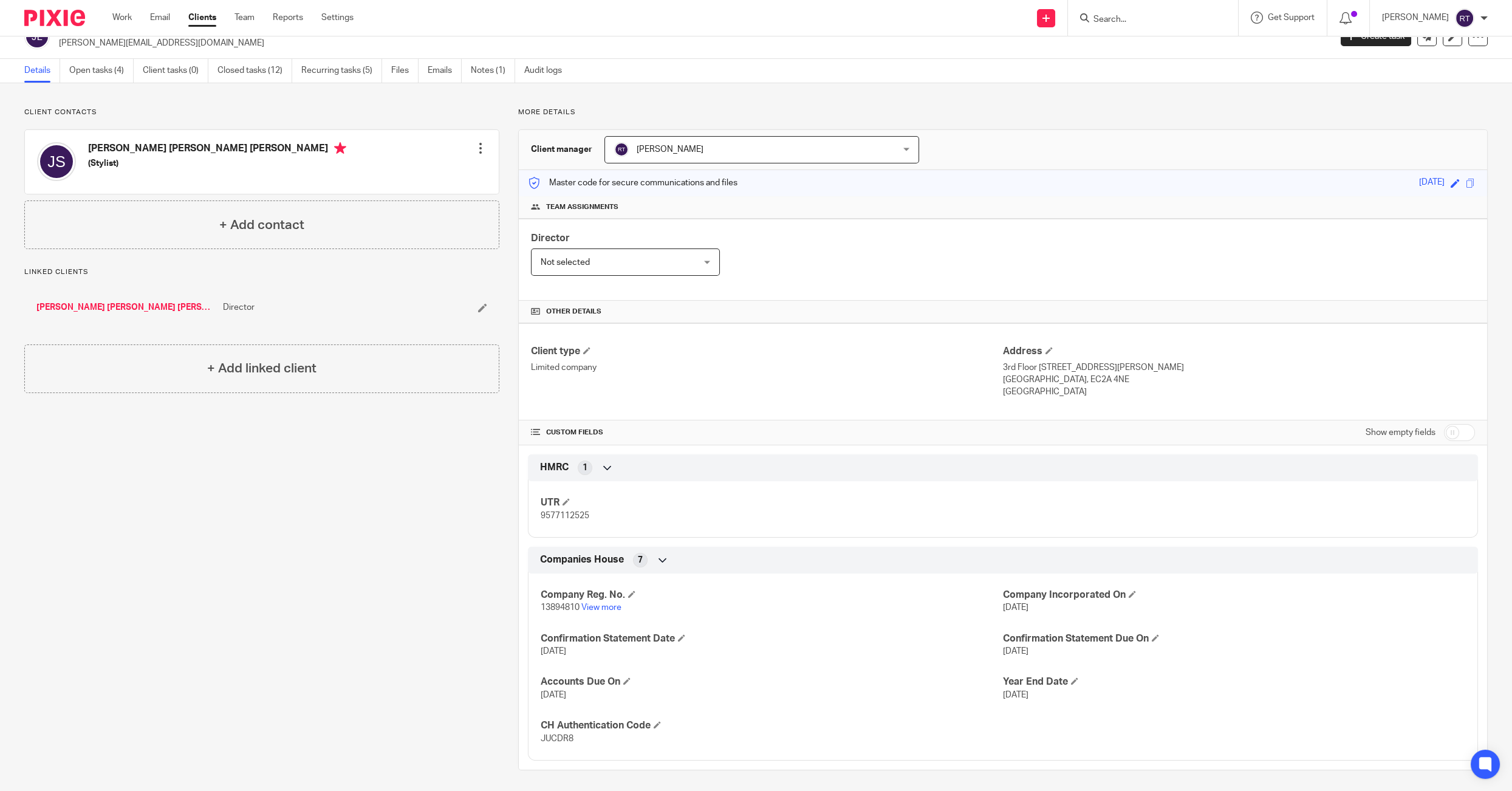
click at [577, 608] on span "13894810" at bounding box center [560, 608] width 39 height 9
copy span "13894810"
click at [565, 512] on span "9577112525" at bounding box center [565, 516] width 49 height 9
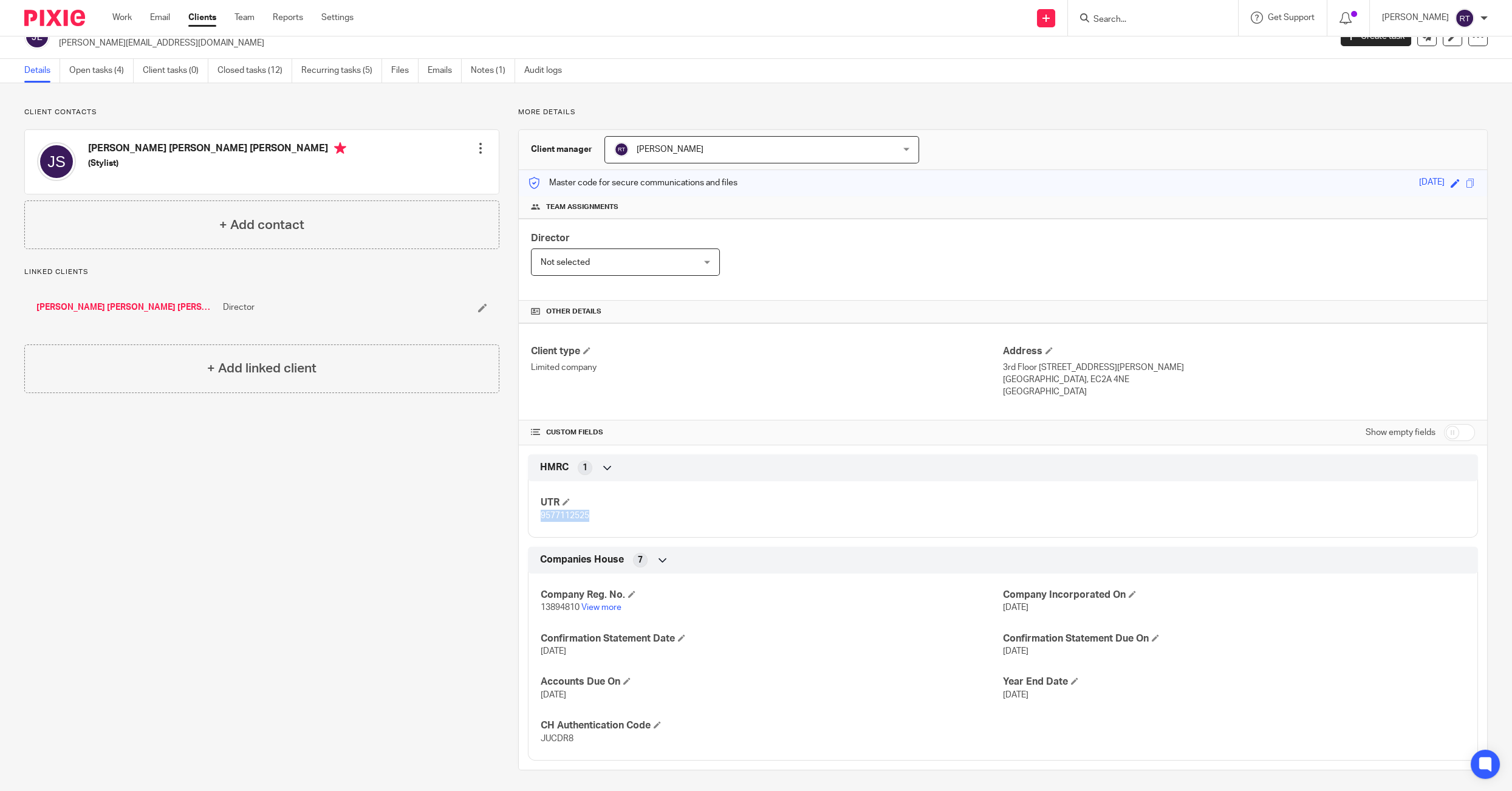
copy span "9577112525"
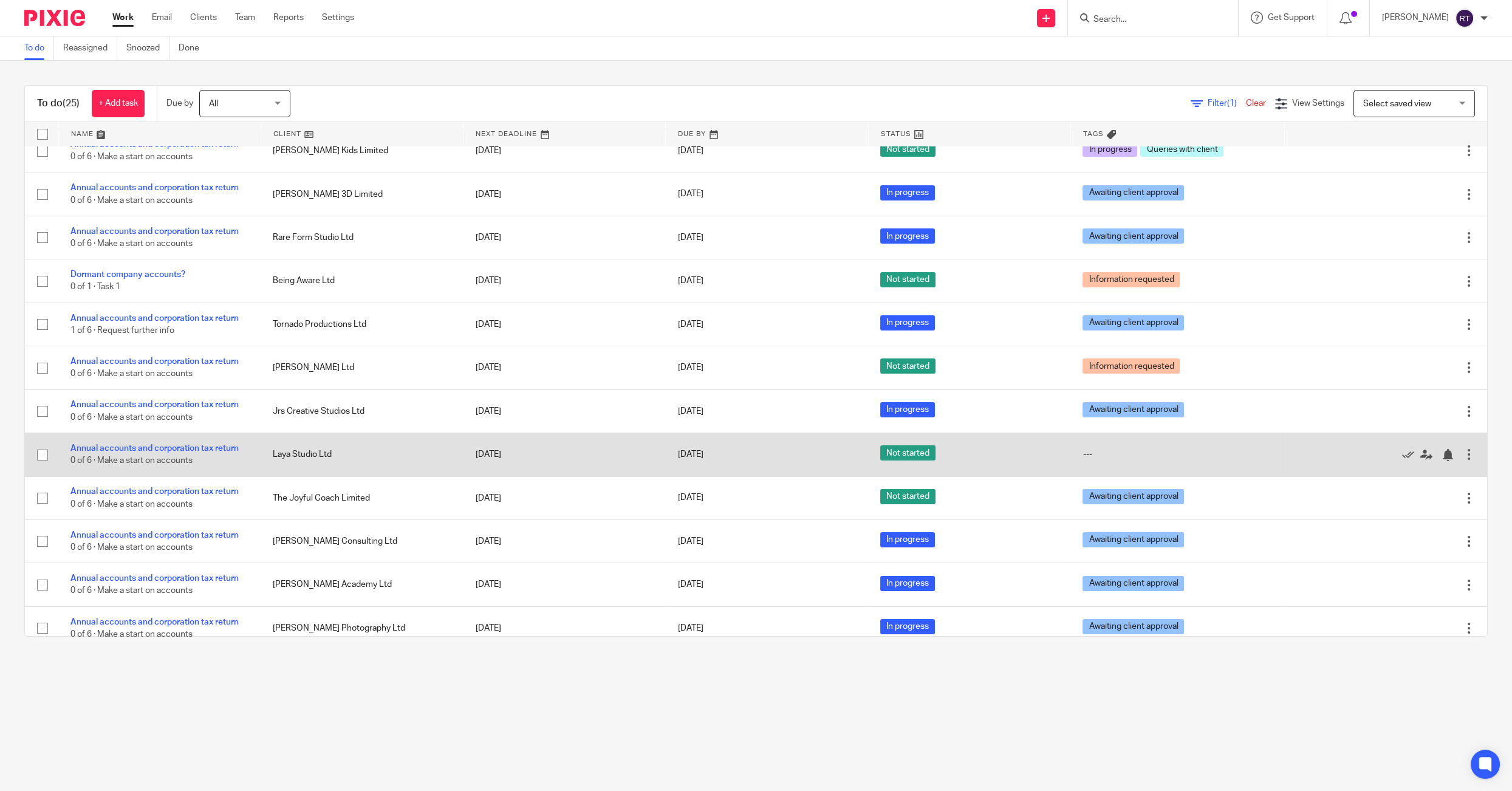
scroll to position [602, 0]
